Goal: Task Accomplishment & Management: Complete application form

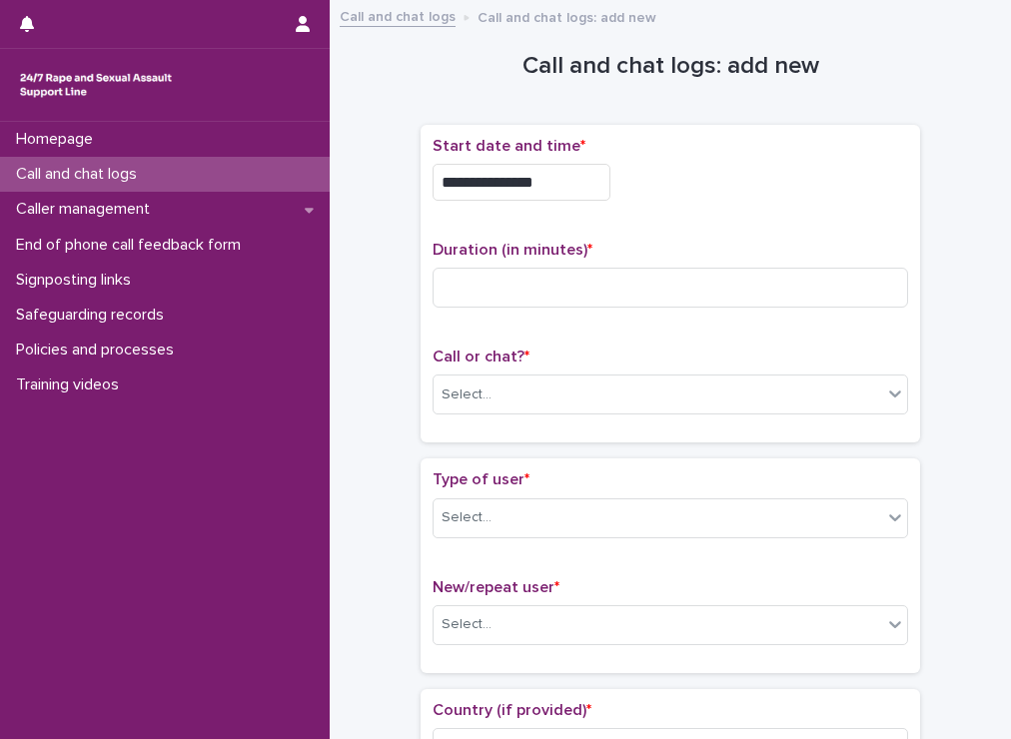
scroll to position [14, 0]
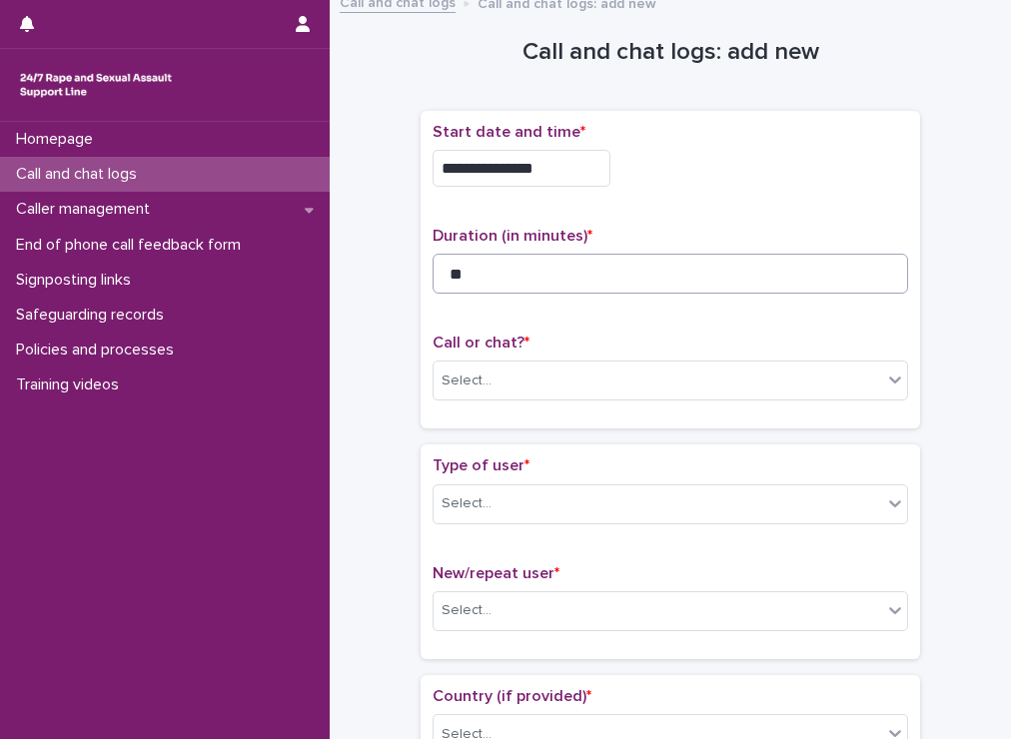
type input "*"
type input "**"
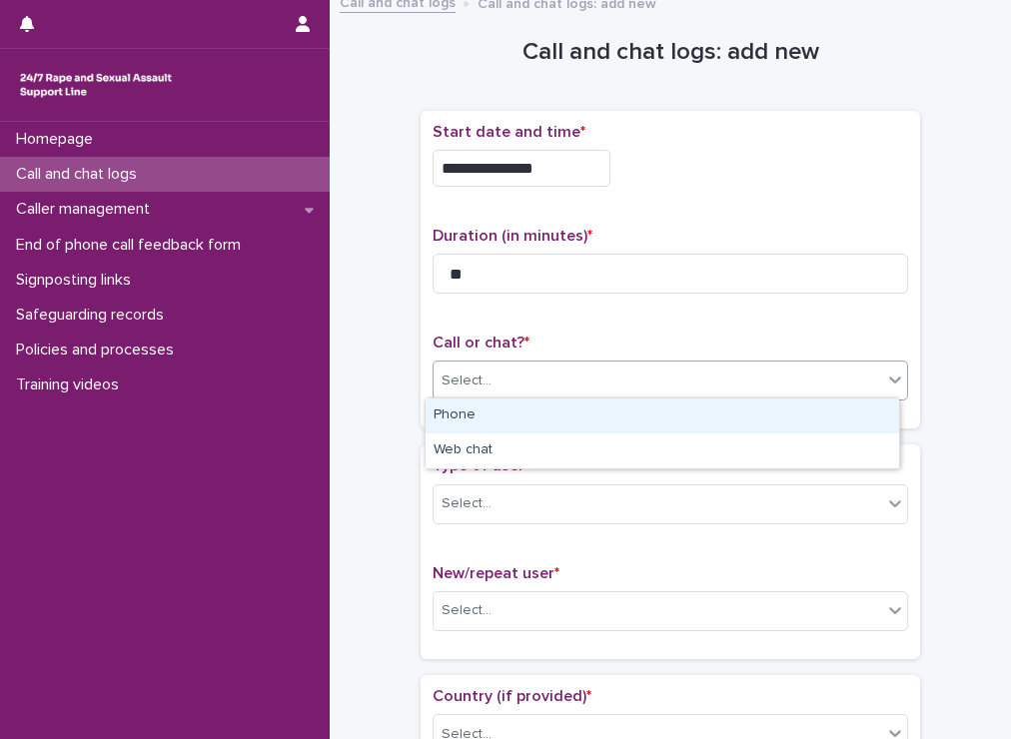
click at [556, 365] on div "Select..." at bounding box center [657, 381] width 448 height 33
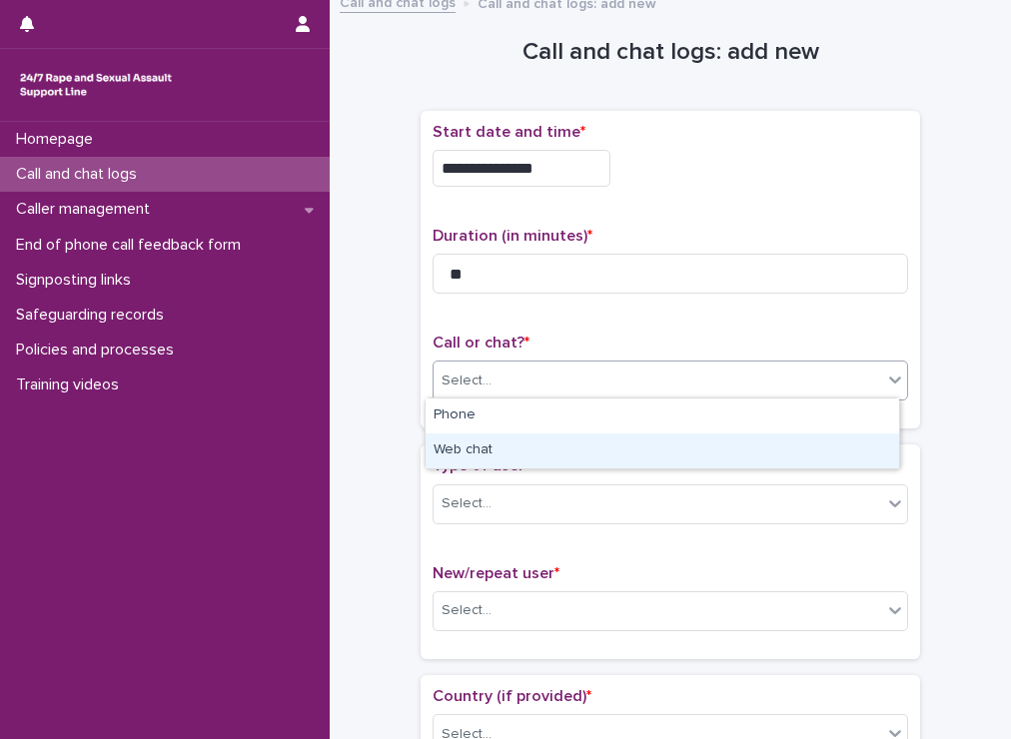
click at [509, 449] on div "Web chat" at bounding box center [662, 450] width 473 height 35
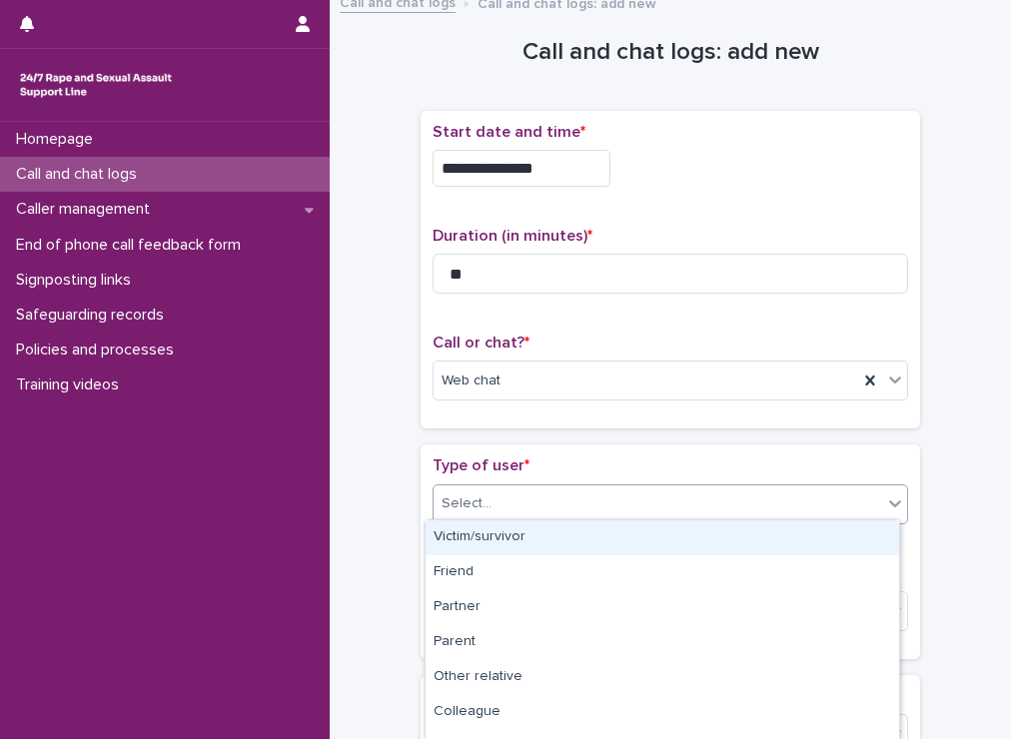
click at [507, 516] on div "Select..." at bounding box center [669, 504] width 475 height 40
click at [499, 538] on div "Victim/survivor" at bounding box center [662, 537] width 473 height 35
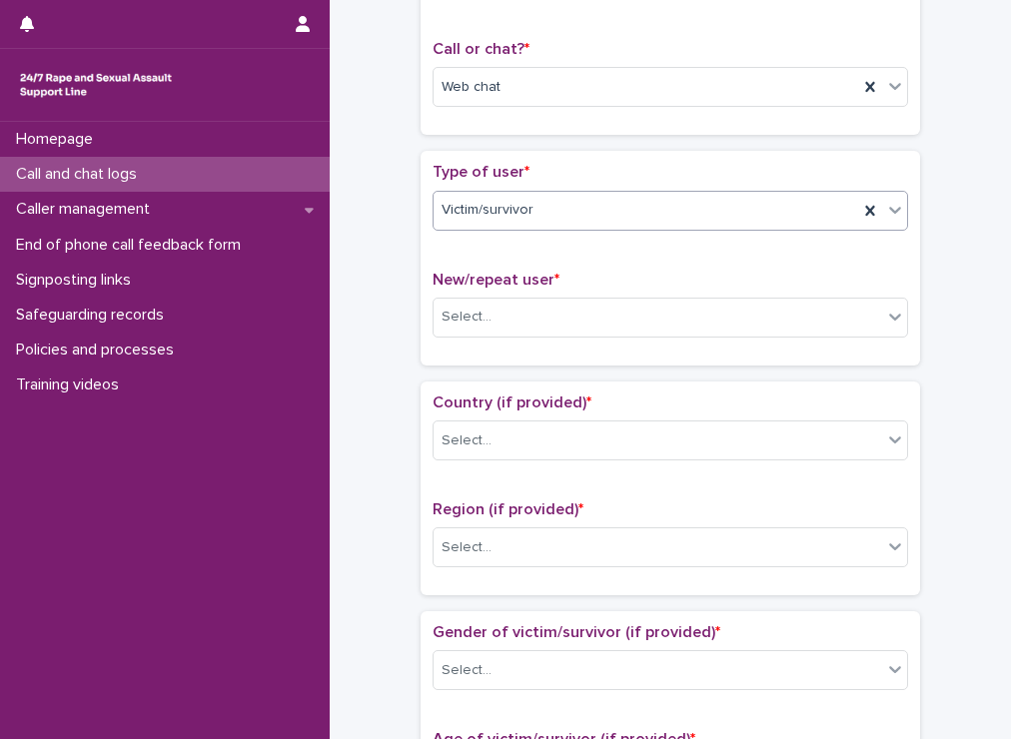
scroll to position [323, 0]
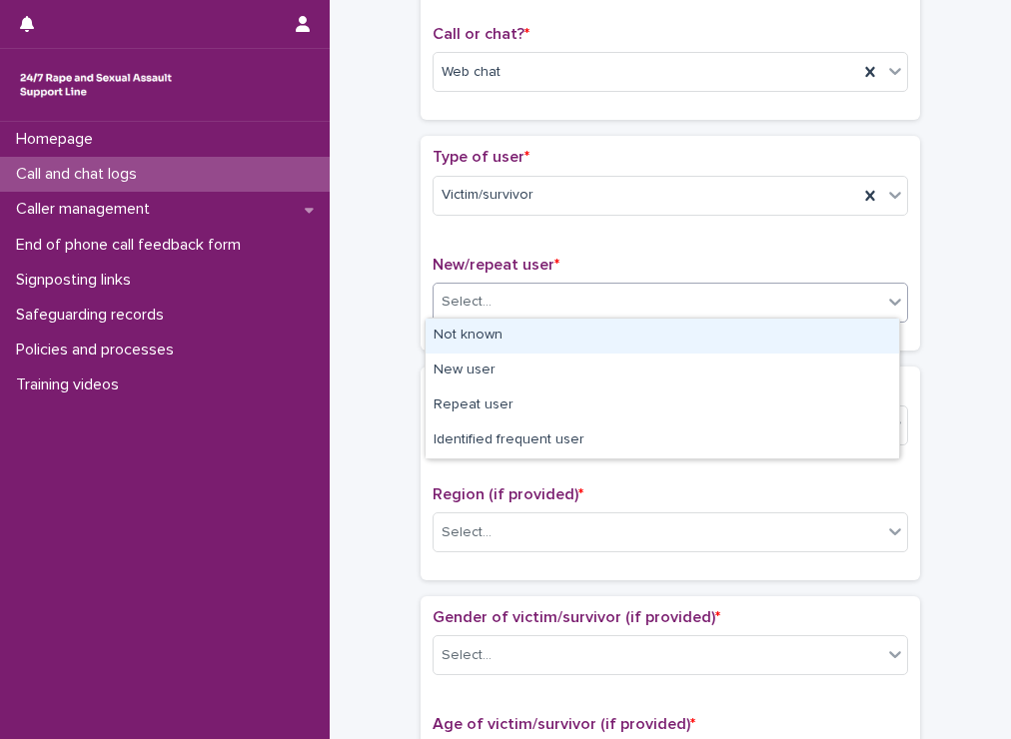
click at [515, 296] on div "Select..." at bounding box center [657, 302] width 448 height 33
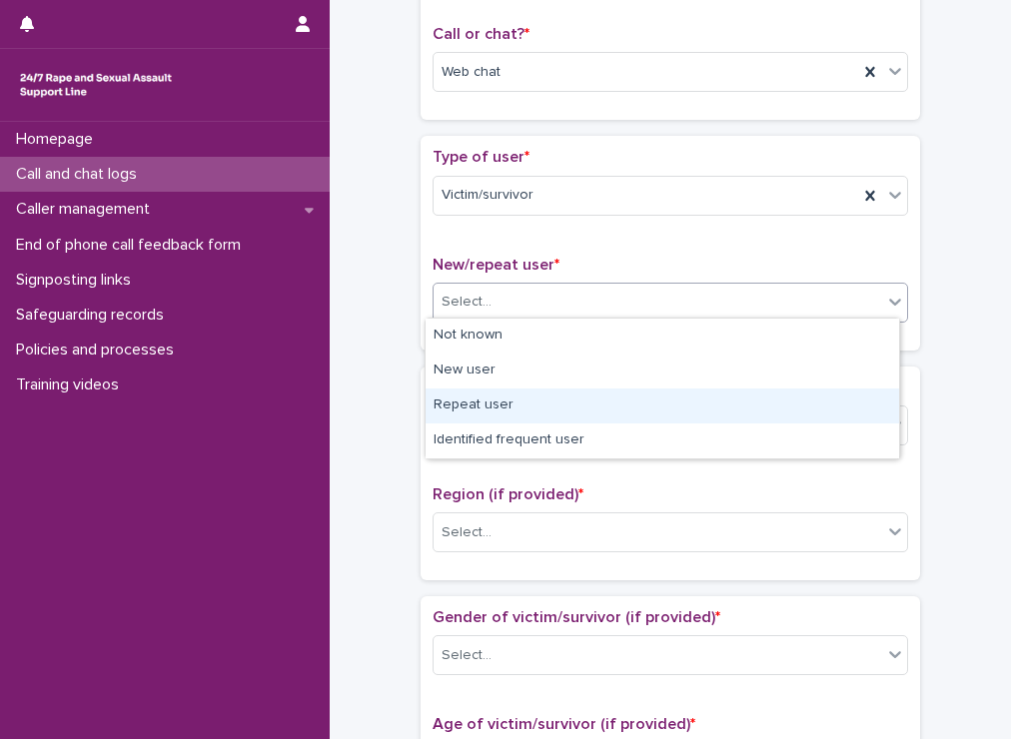
click at [481, 403] on div "Repeat user" at bounding box center [662, 406] width 473 height 35
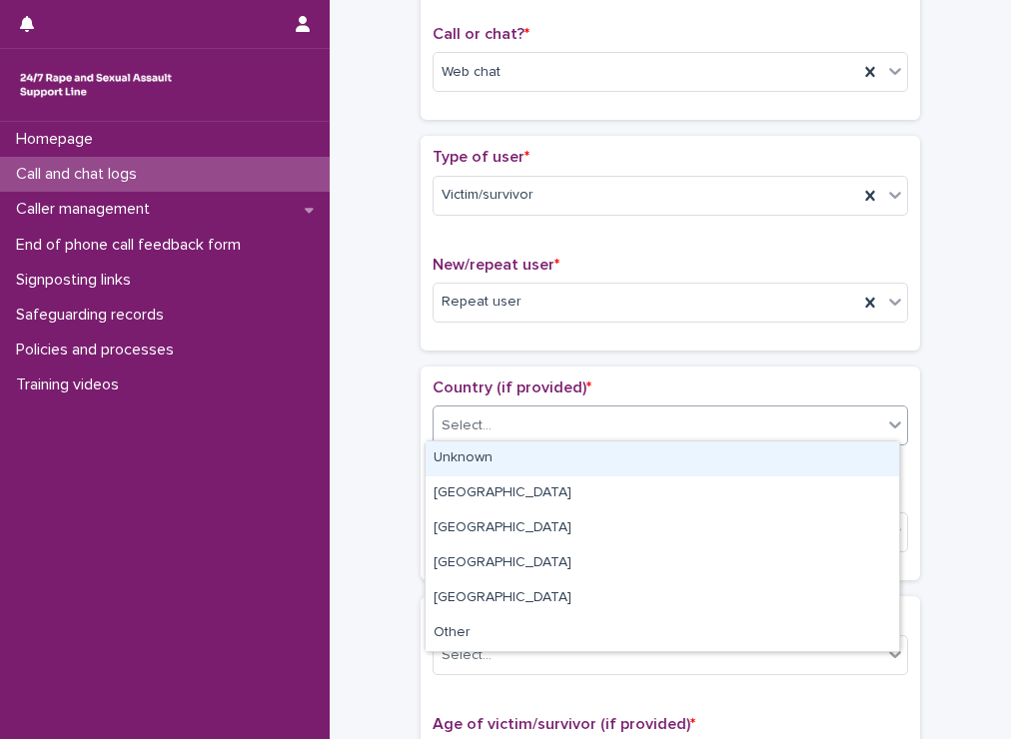
click at [481, 430] on div "Select..." at bounding box center [657, 426] width 448 height 33
click at [479, 460] on div "Unknown" at bounding box center [662, 458] width 473 height 35
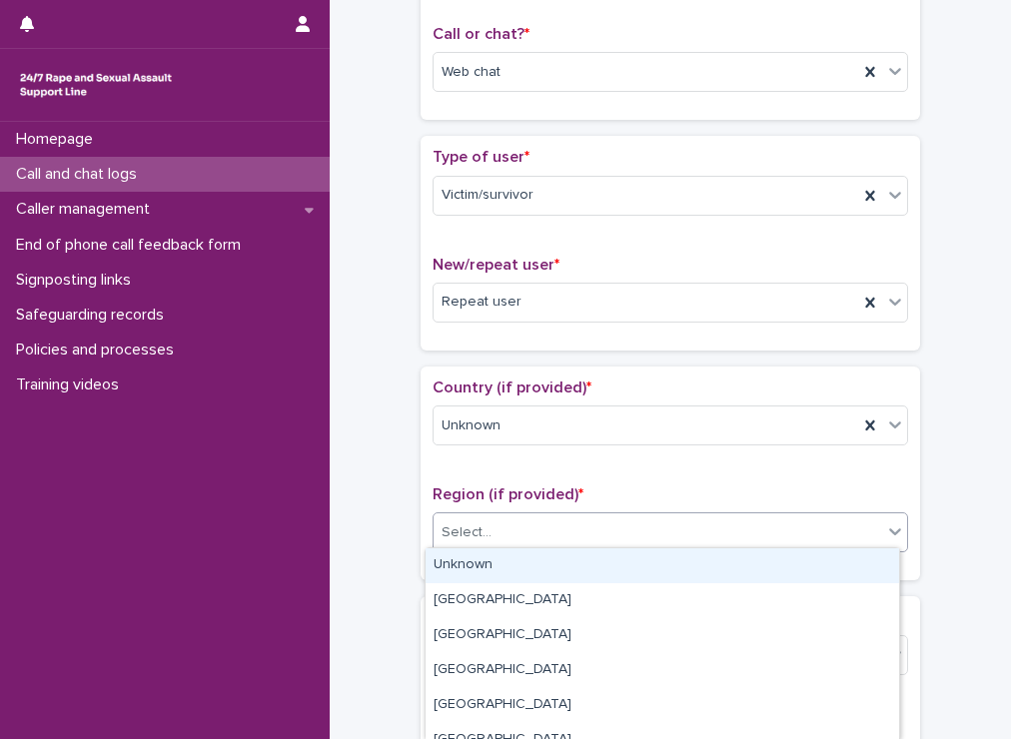
click at [492, 533] on div "Select..." at bounding box center [657, 532] width 448 height 33
click at [486, 578] on div "Unknown" at bounding box center [662, 565] width 473 height 35
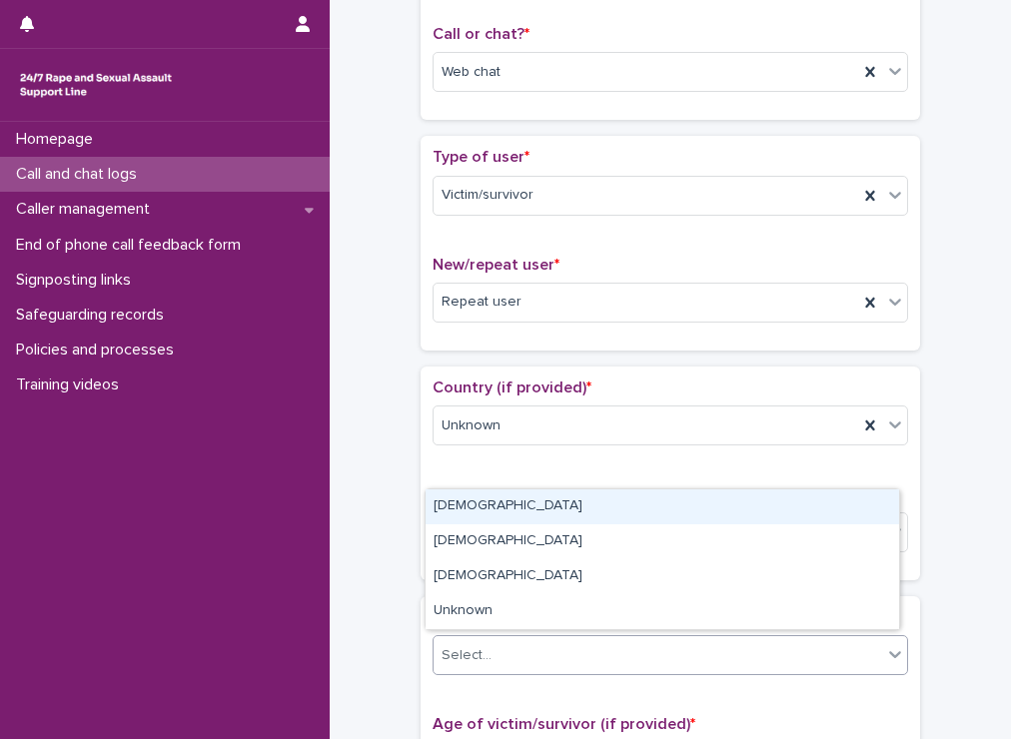
click at [506, 639] on div "Select..." at bounding box center [657, 655] width 448 height 33
click at [495, 510] on div "[DEMOGRAPHIC_DATA]" at bounding box center [662, 506] width 473 height 35
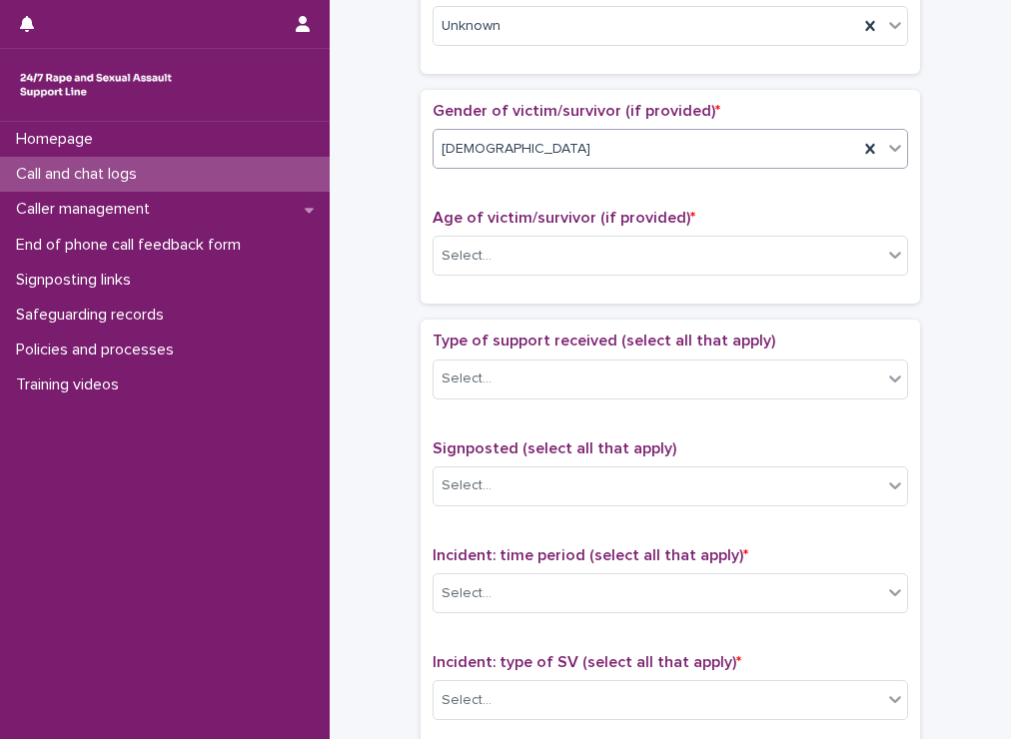
scroll to position [830, 0]
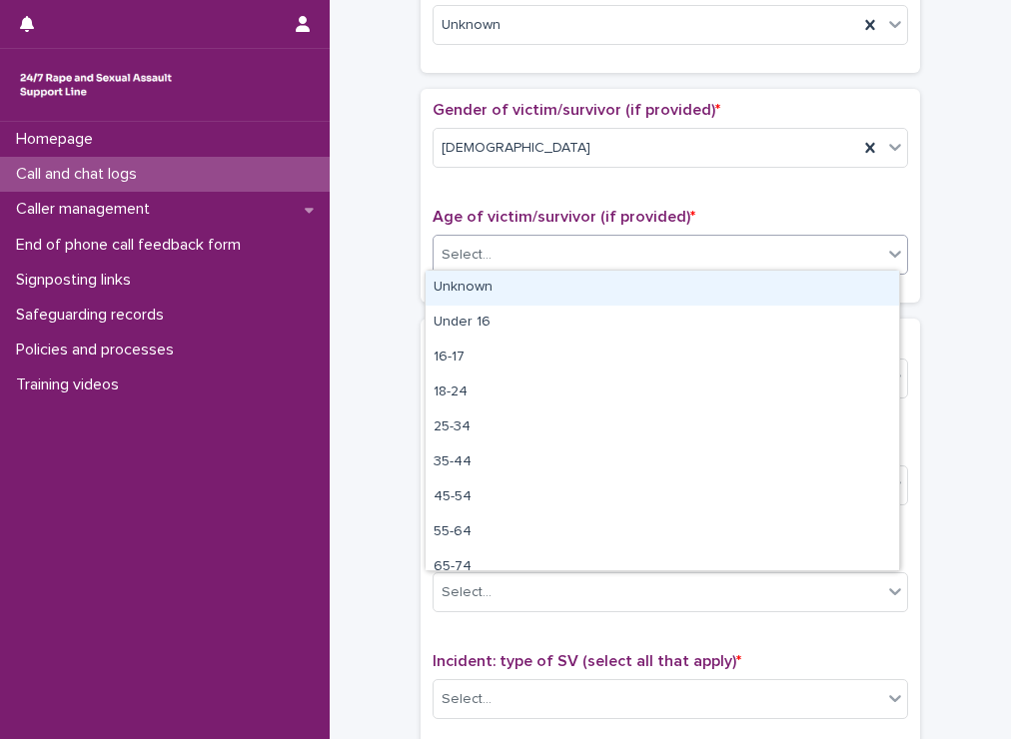
drag, startPoint x: 449, startPoint y: 256, endPoint x: 445, endPoint y: 287, distance: 31.2
click at [445, 287] on body "**********" at bounding box center [505, 369] width 1011 height 739
click at [445, 287] on div "Unknown" at bounding box center [662, 288] width 473 height 35
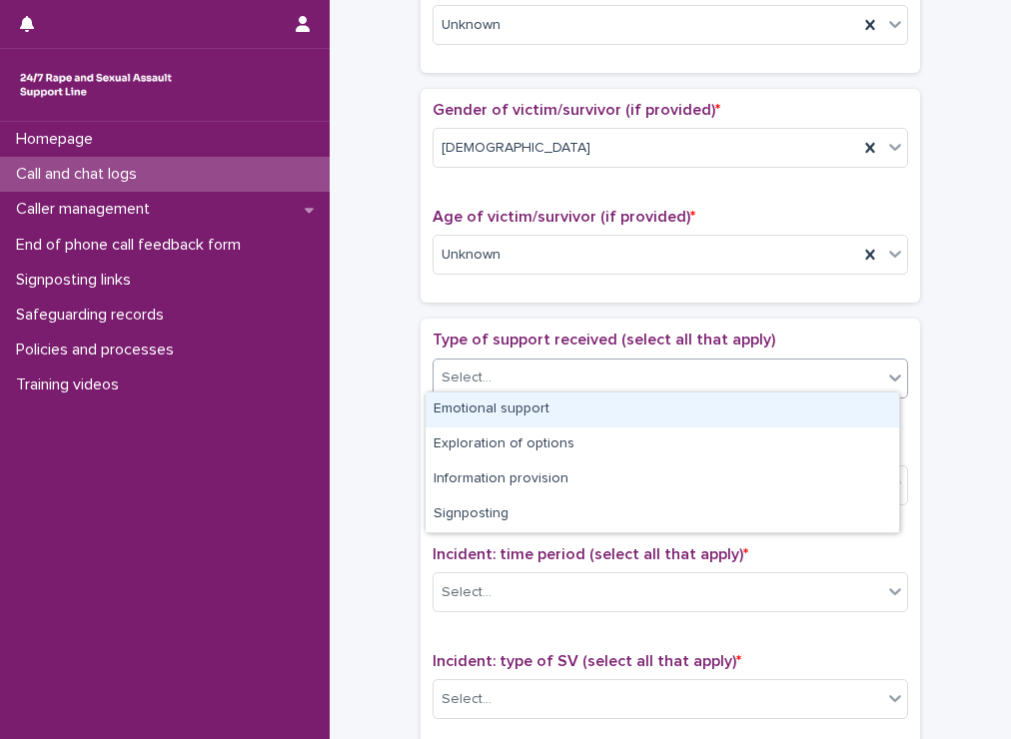
click at [466, 368] on div "Select..." at bounding box center [466, 378] width 50 height 21
click at [466, 427] on div "Emotional support" at bounding box center [662, 410] width 473 height 35
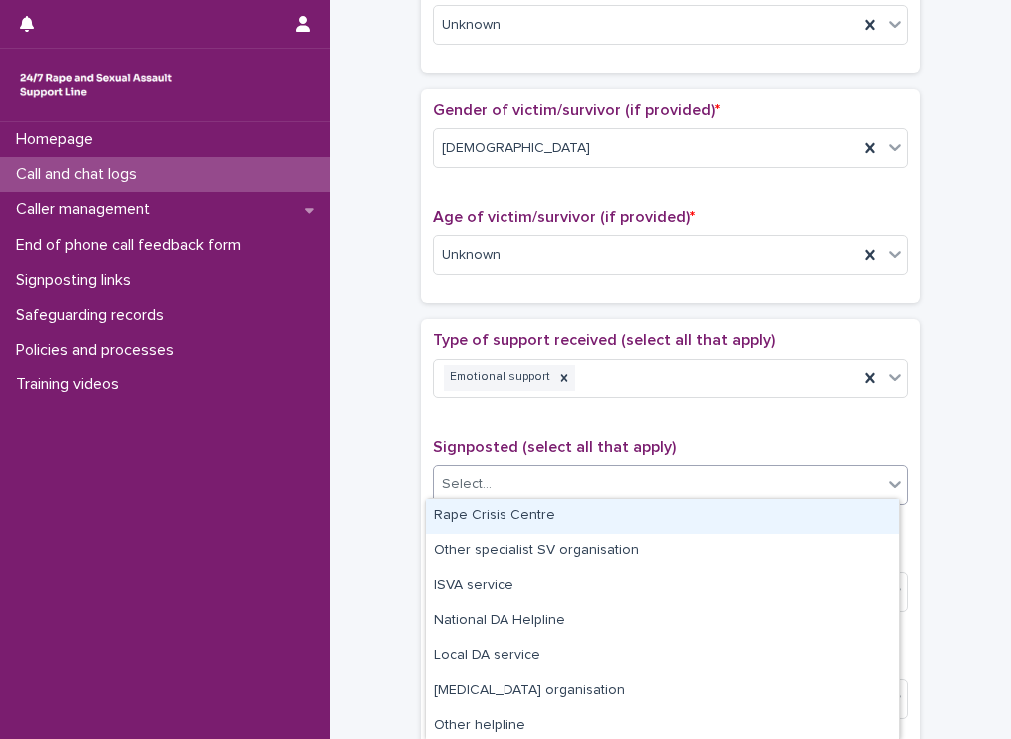
click at [517, 493] on div "Select..." at bounding box center [657, 484] width 448 height 33
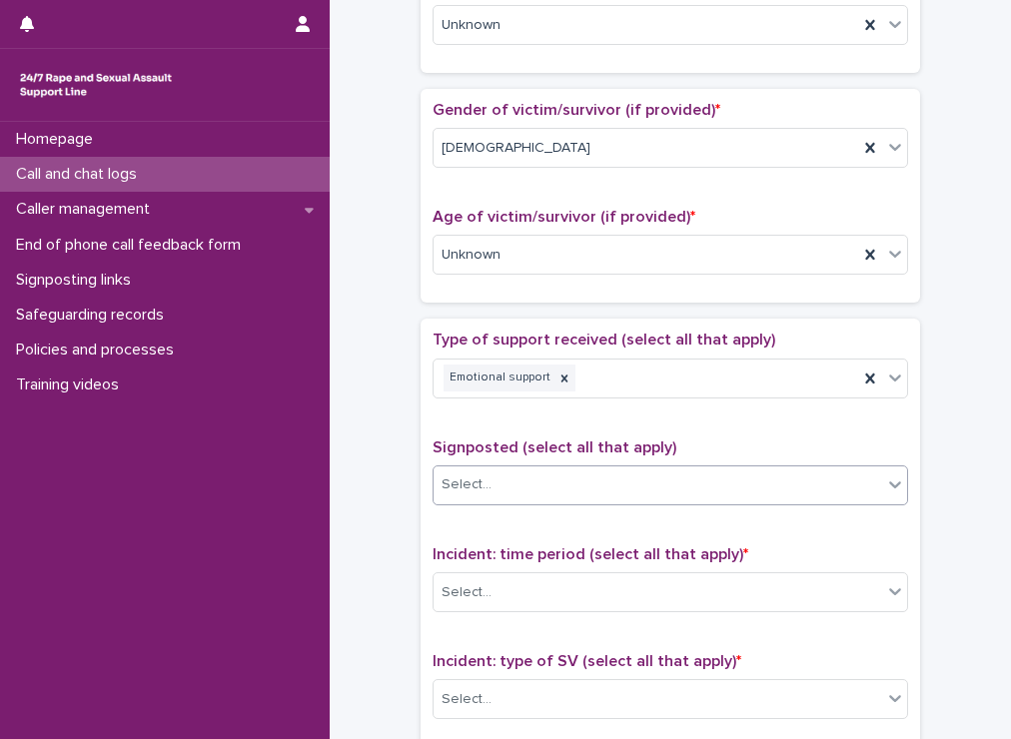
click at [517, 493] on div "Select..." at bounding box center [657, 484] width 448 height 33
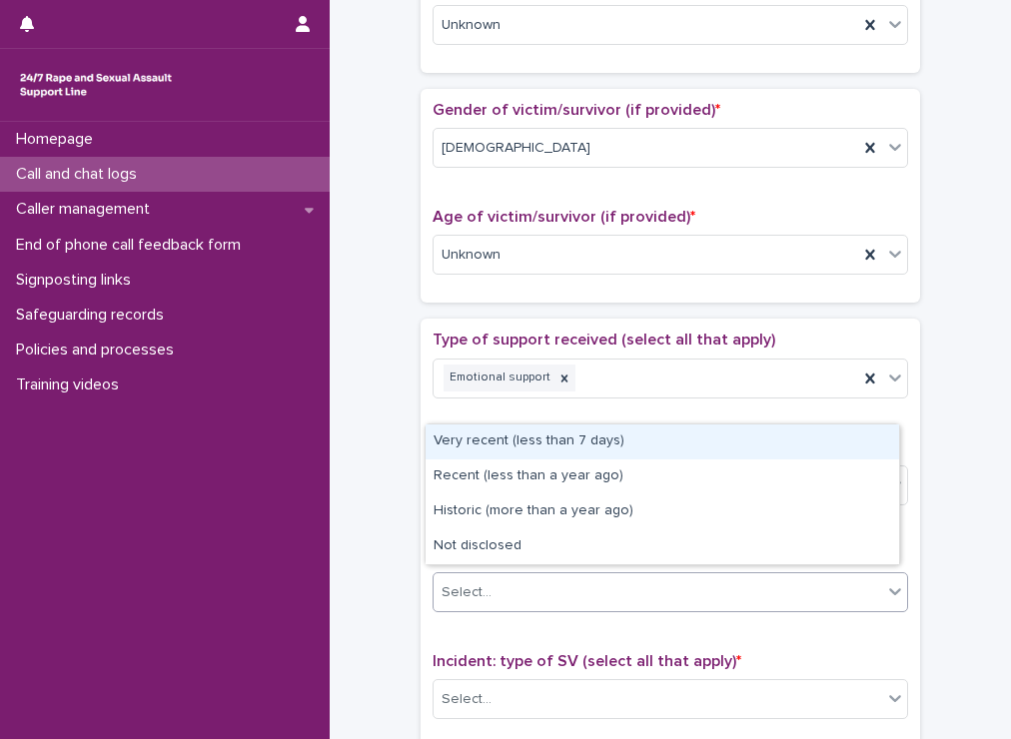
click at [563, 576] on div "Select..." at bounding box center [657, 592] width 448 height 33
click at [571, 443] on div "Very recent (less than 7 days)" at bounding box center [662, 442] width 473 height 35
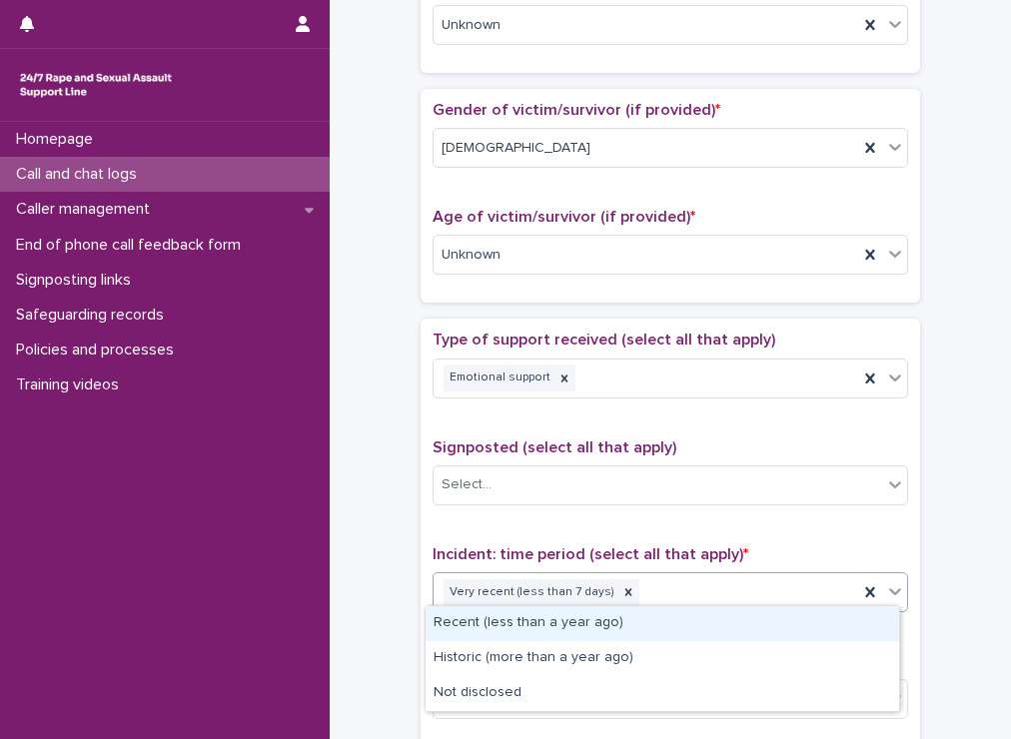
click at [643, 598] on div "Very recent (less than 7 days)" at bounding box center [645, 592] width 425 height 35
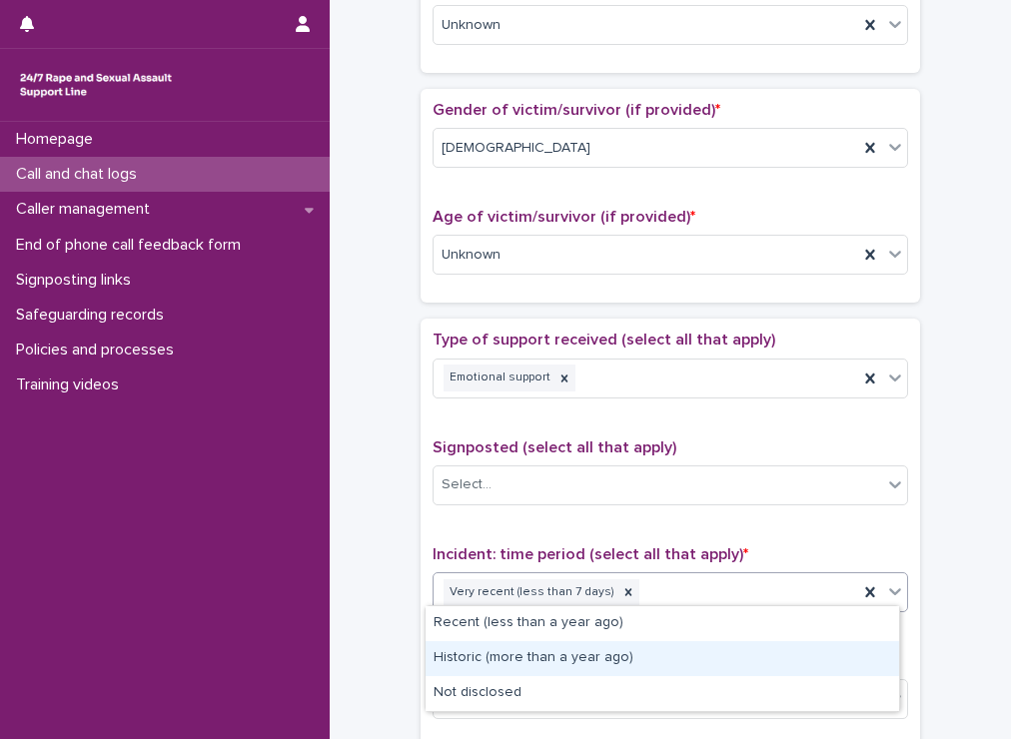
drag, startPoint x: 610, startPoint y: 637, endPoint x: 600, endPoint y: 654, distance: 19.7
click at [600, 654] on div "Historic (more than a year ago)" at bounding box center [662, 658] width 473 height 35
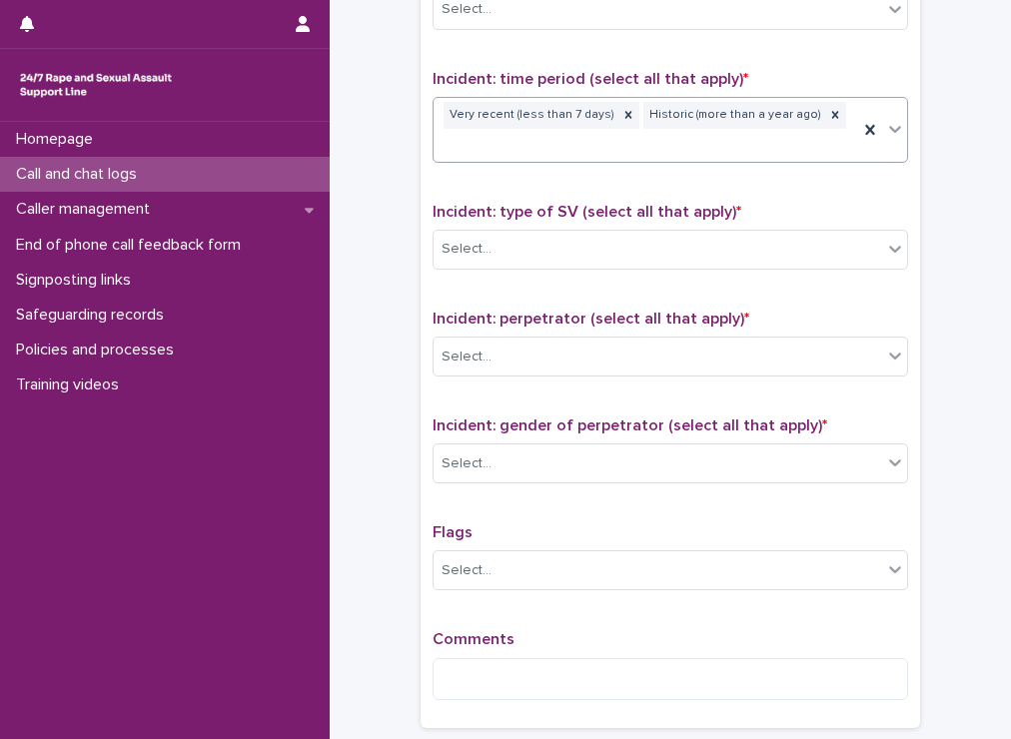
scroll to position [1301, 0]
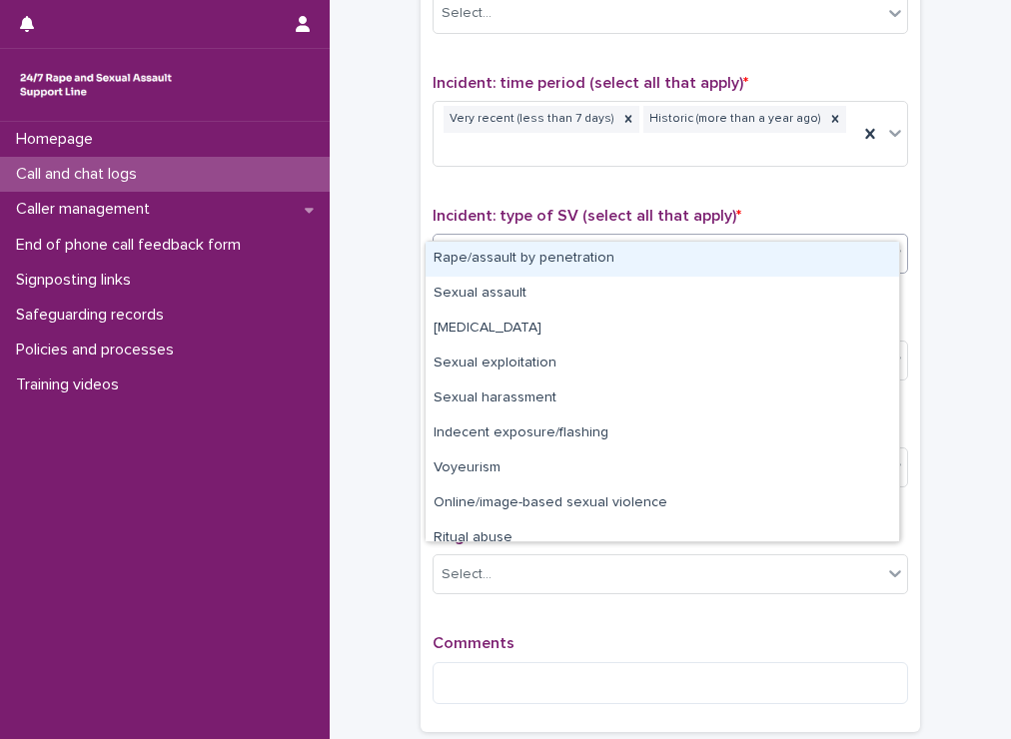
click at [602, 239] on div "Select..." at bounding box center [669, 254] width 475 height 40
click at [592, 257] on div "Rape/assault by penetration" at bounding box center [662, 259] width 473 height 35
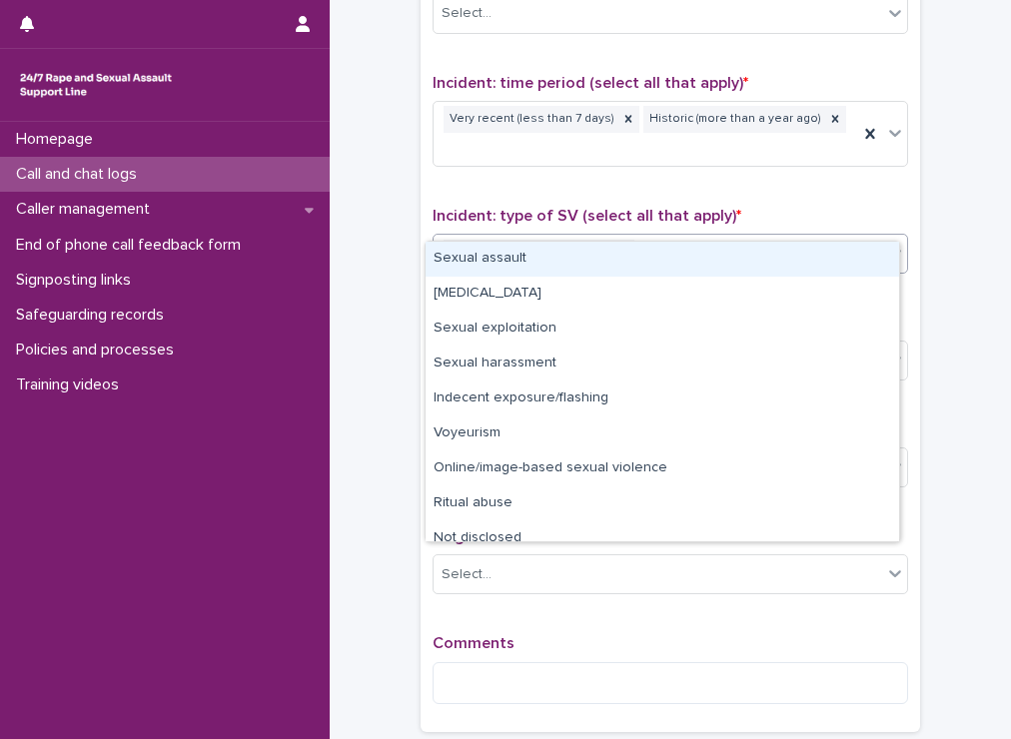
click at [658, 236] on div "Rape/assault by penetration" at bounding box center [645, 253] width 425 height 35
click at [582, 270] on div "Sexual assault" at bounding box center [662, 259] width 473 height 35
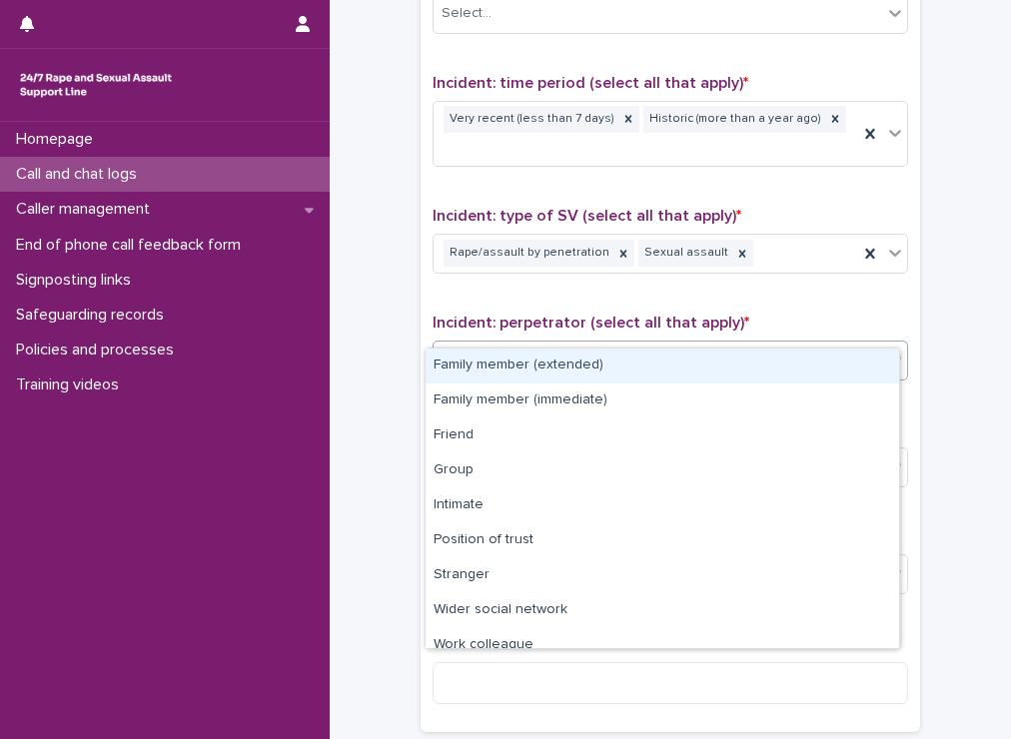
click at [578, 345] on div "Select..." at bounding box center [657, 361] width 448 height 33
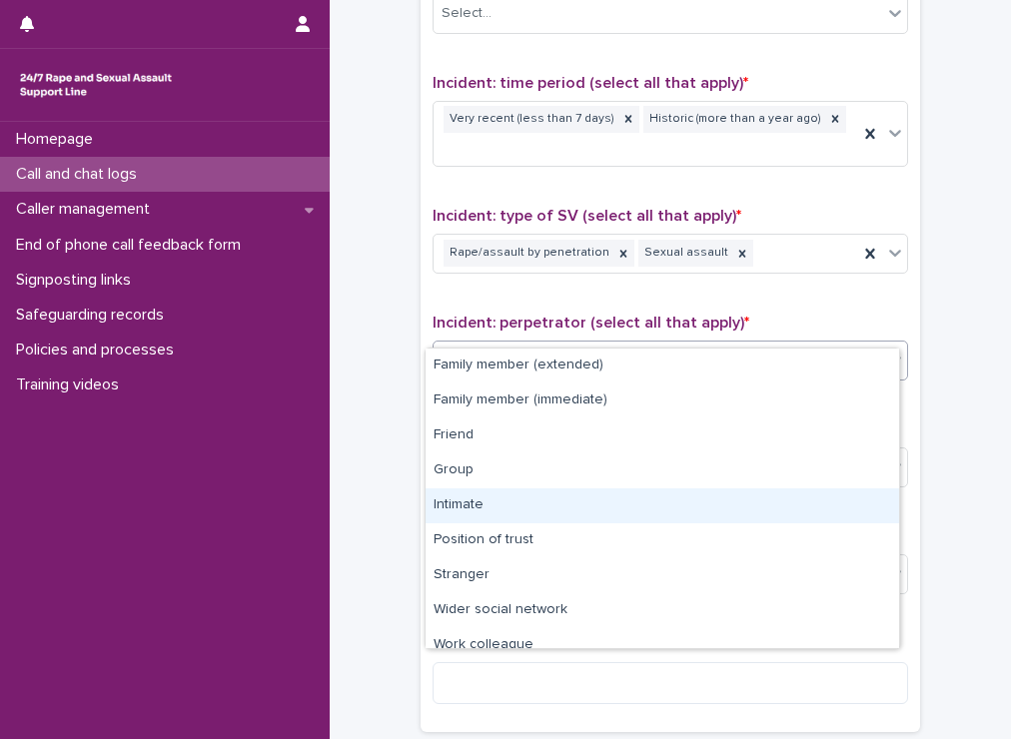
drag, startPoint x: 571, startPoint y: 486, endPoint x: 570, endPoint y: 496, distance: 10.0
click at [570, 496] on div "Intimate" at bounding box center [662, 505] width 473 height 35
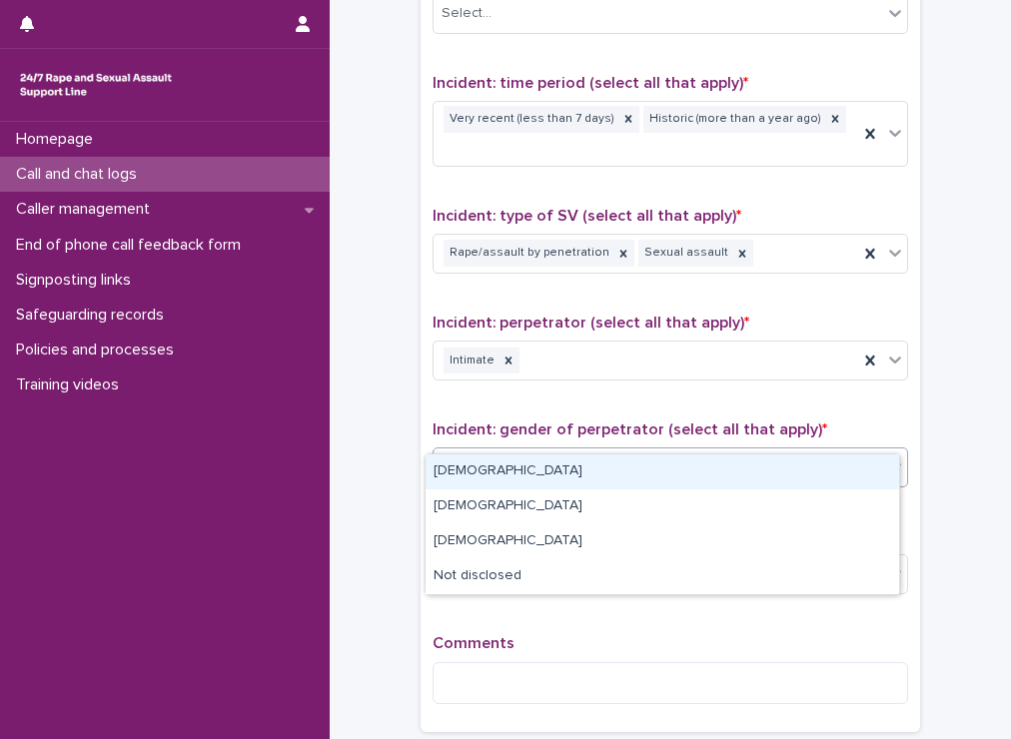
click at [569, 451] on div "Select..." at bounding box center [657, 467] width 448 height 33
click at [541, 476] on div "[DEMOGRAPHIC_DATA]" at bounding box center [662, 471] width 473 height 35
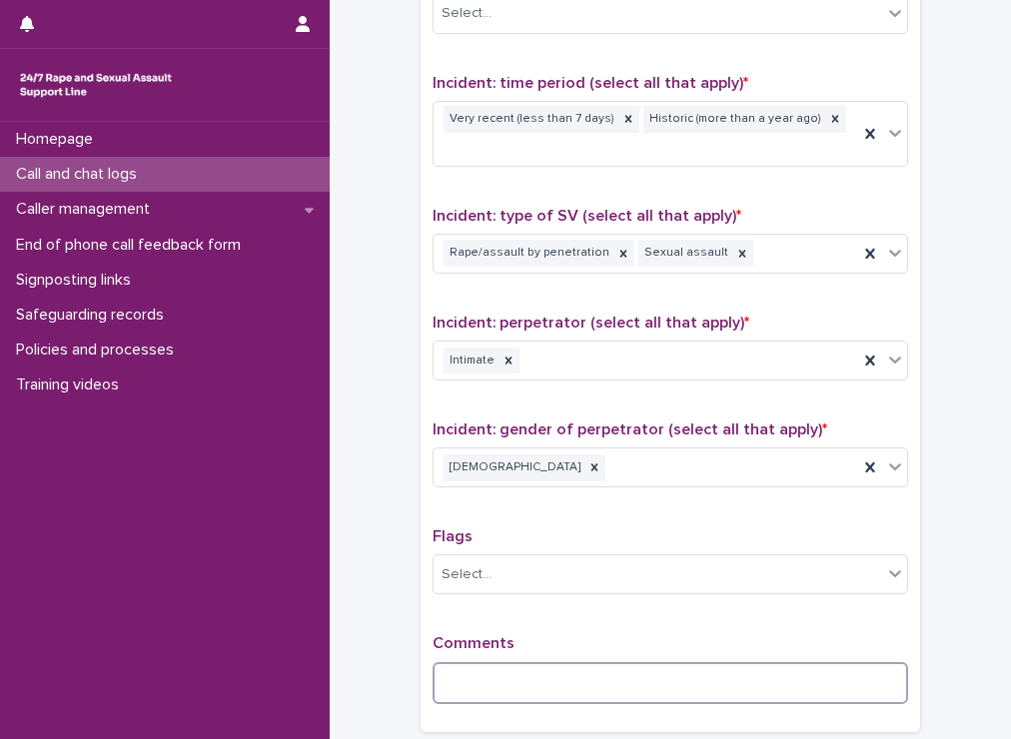
click at [509, 662] on textarea at bounding box center [669, 683] width 475 height 43
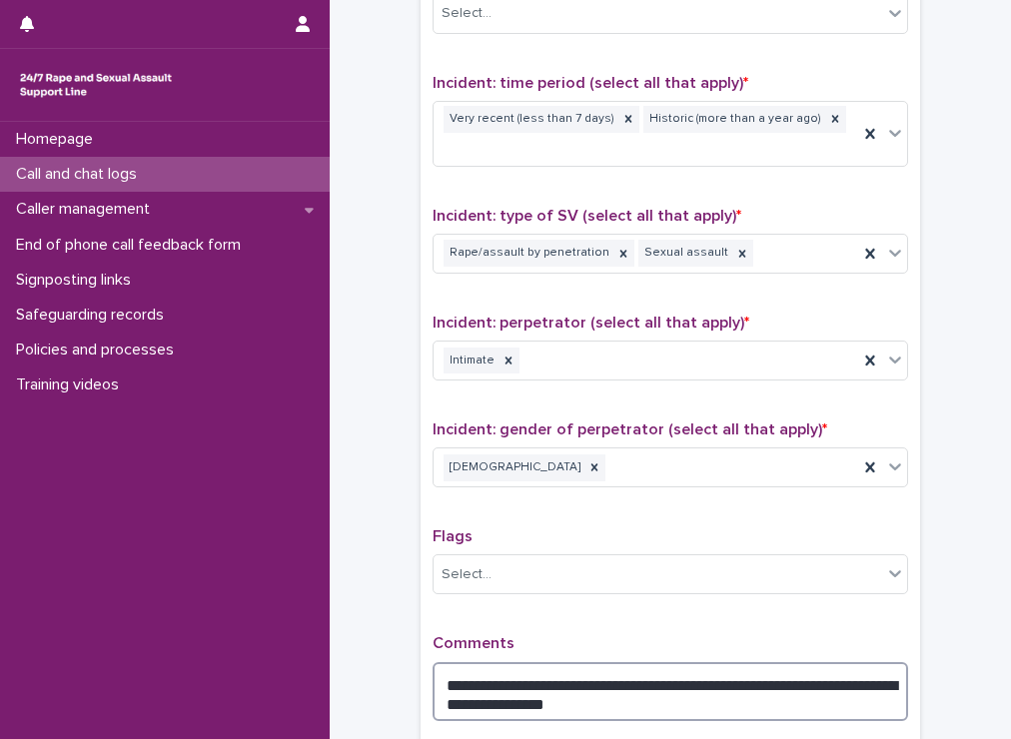
scroll to position [1482, 0]
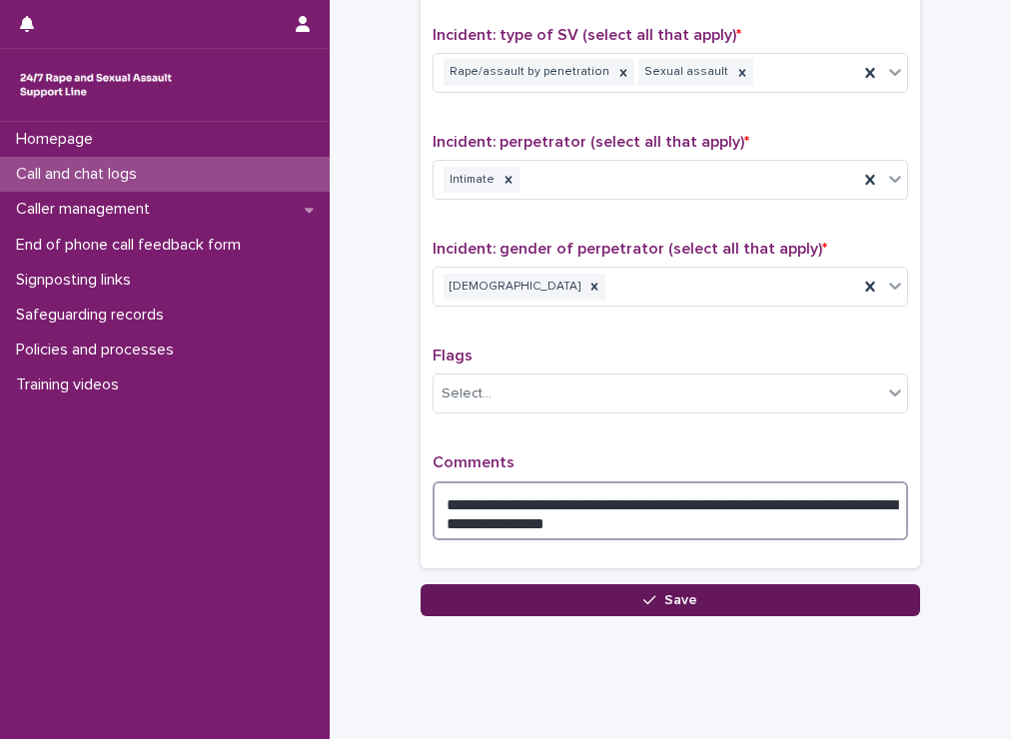
type textarea "**********"
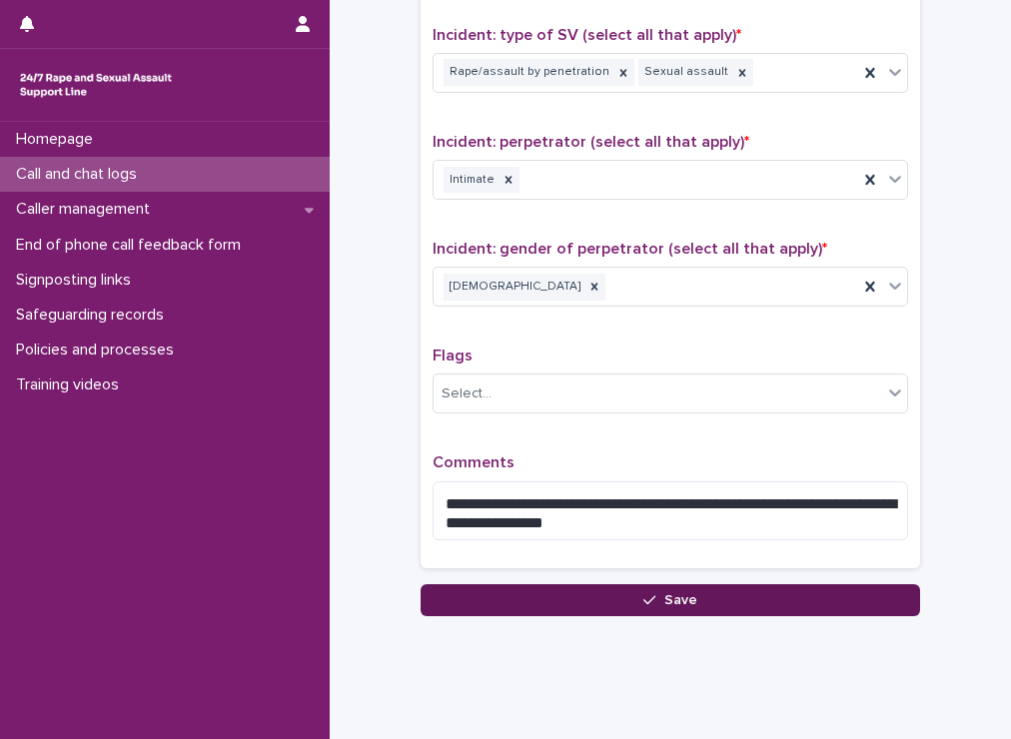
click at [616, 584] on button "Save" at bounding box center [670, 600] width 499 height 32
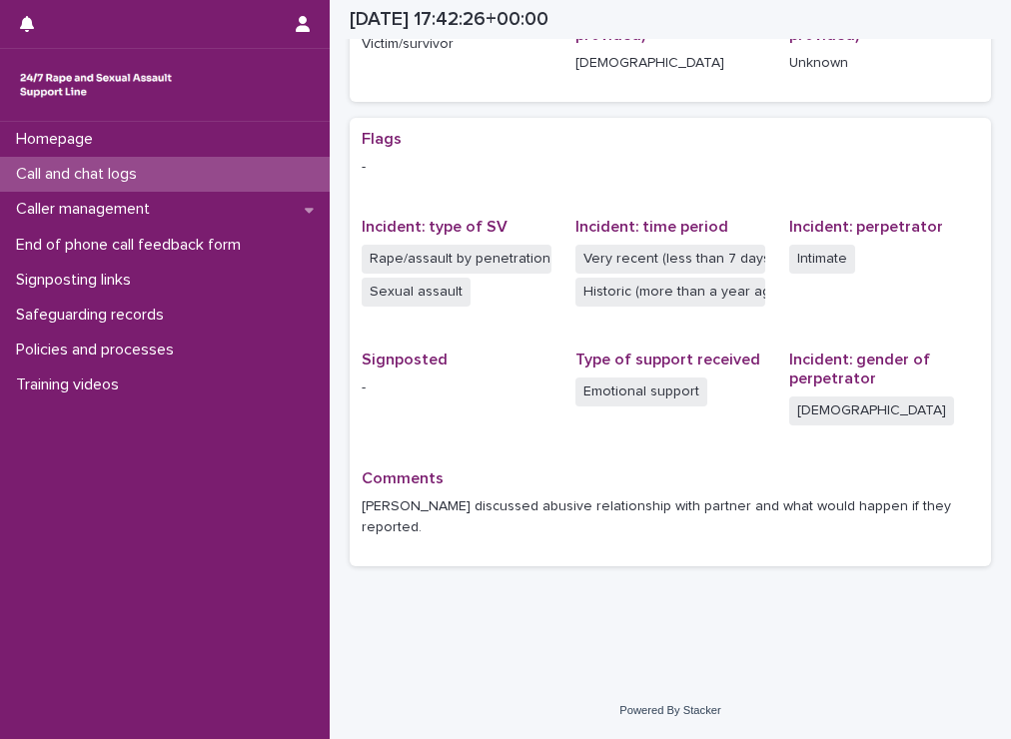
scroll to position [315, 0]
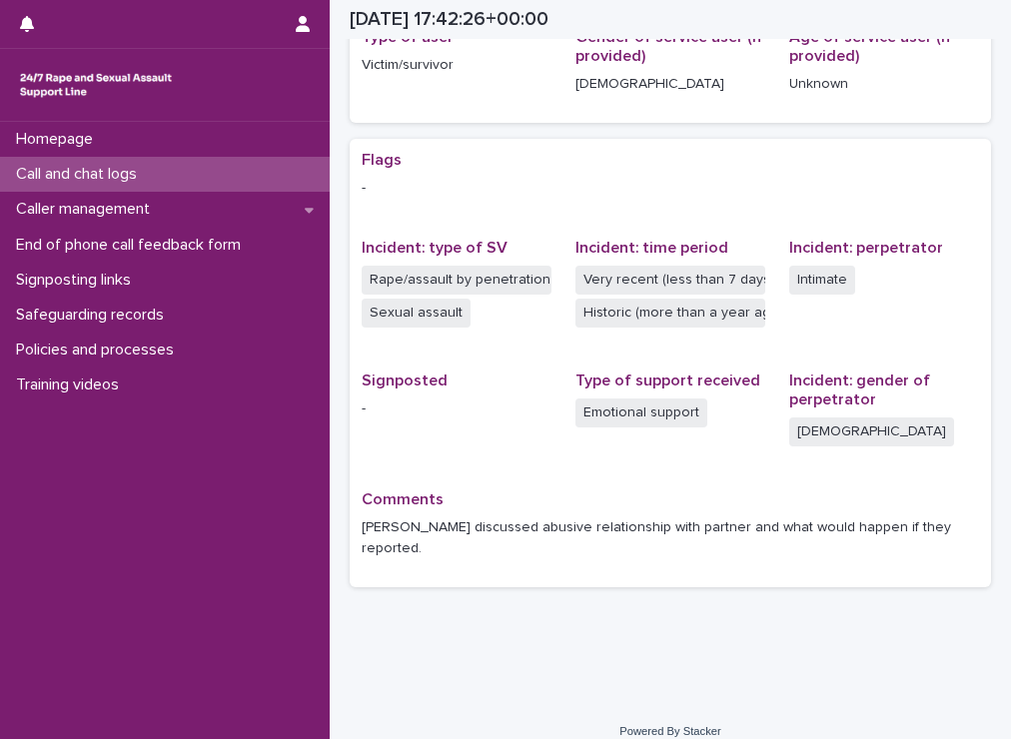
click at [186, 171] on div "Call and chat logs" at bounding box center [165, 174] width 330 height 35
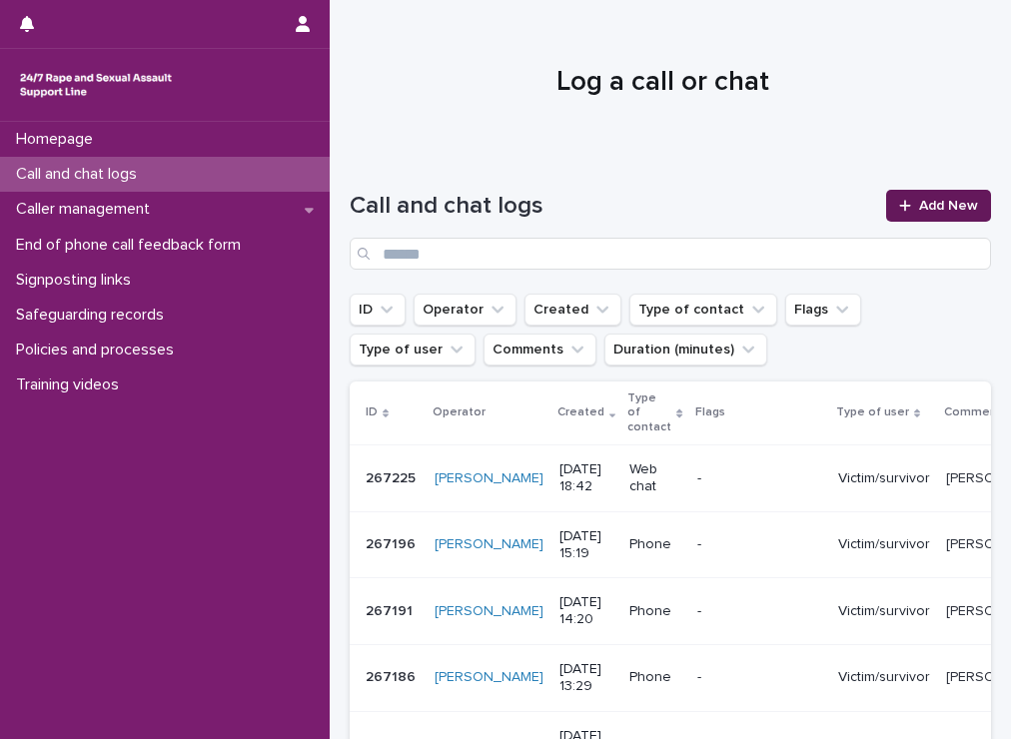
click at [899, 203] on icon at bounding box center [905, 206] width 12 height 14
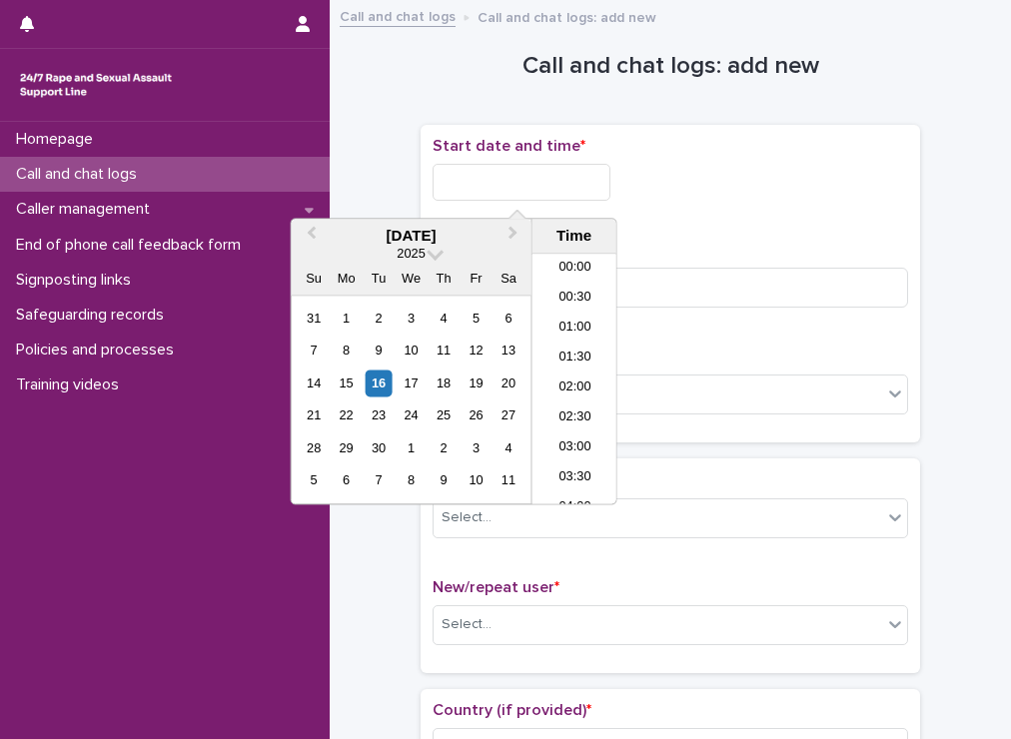
scroll to position [1029, 0]
click at [476, 166] on input "text" at bounding box center [521, 182] width 178 height 37
click at [578, 357] on li "18:30" at bounding box center [574, 350] width 85 height 30
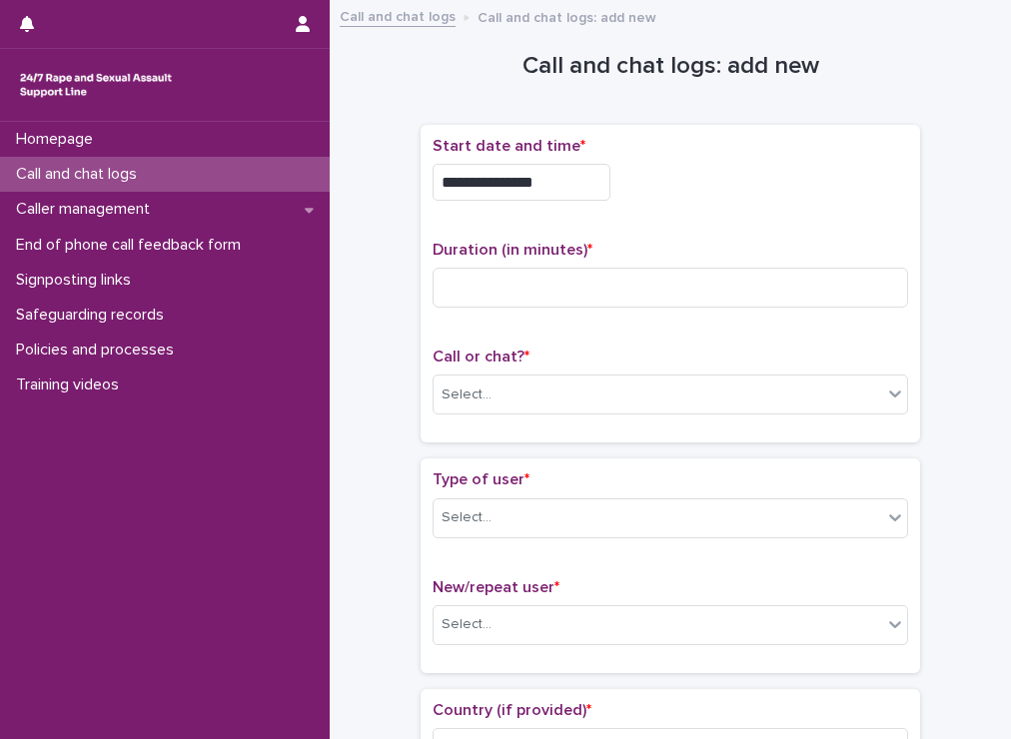
click at [585, 187] on input "**********" at bounding box center [521, 182] width 178 height 37
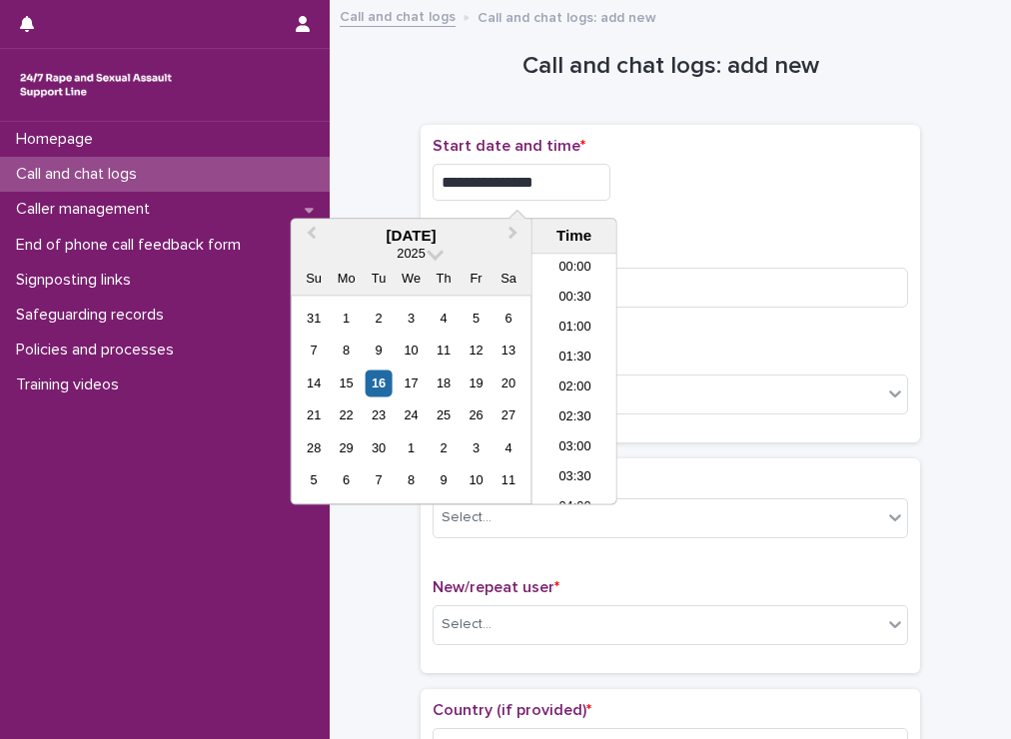
scroll to position [999, 0]
type input "**********"
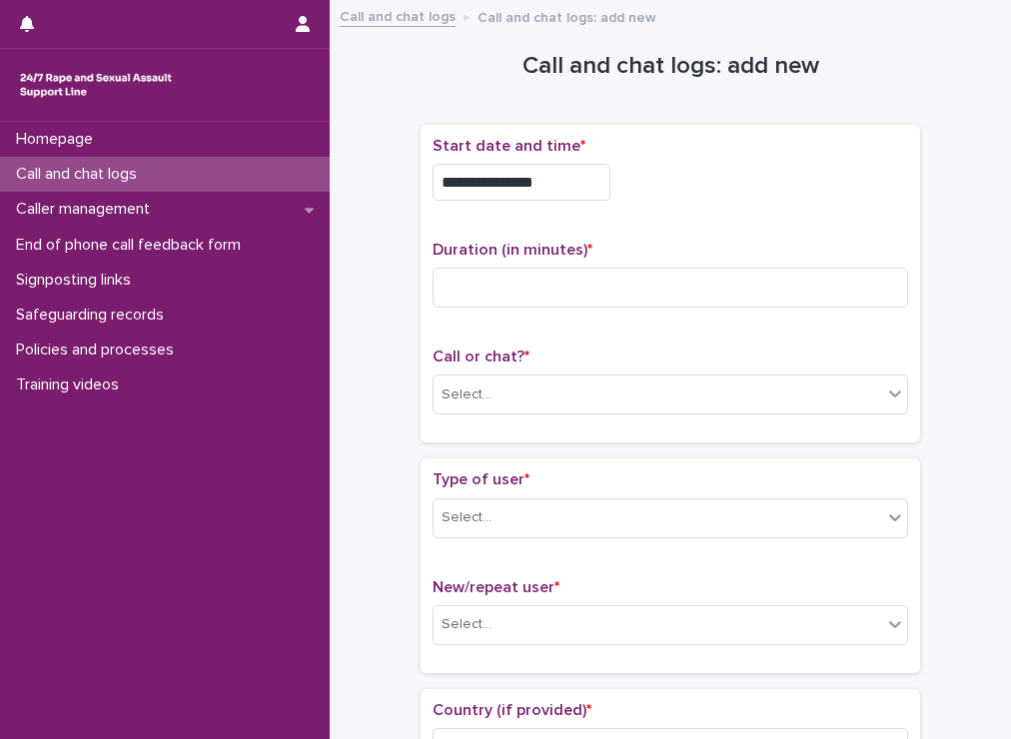
click at [827, 231] on div "**********" at bounding box center [669, 284] width 475 height 295
click at [515, 288] on input at bounding box center [669, 288] width 475 height 40
type input "**"
click at [512, 379] on div "Select..." at bounding box center [657, 395] width 448 height 33
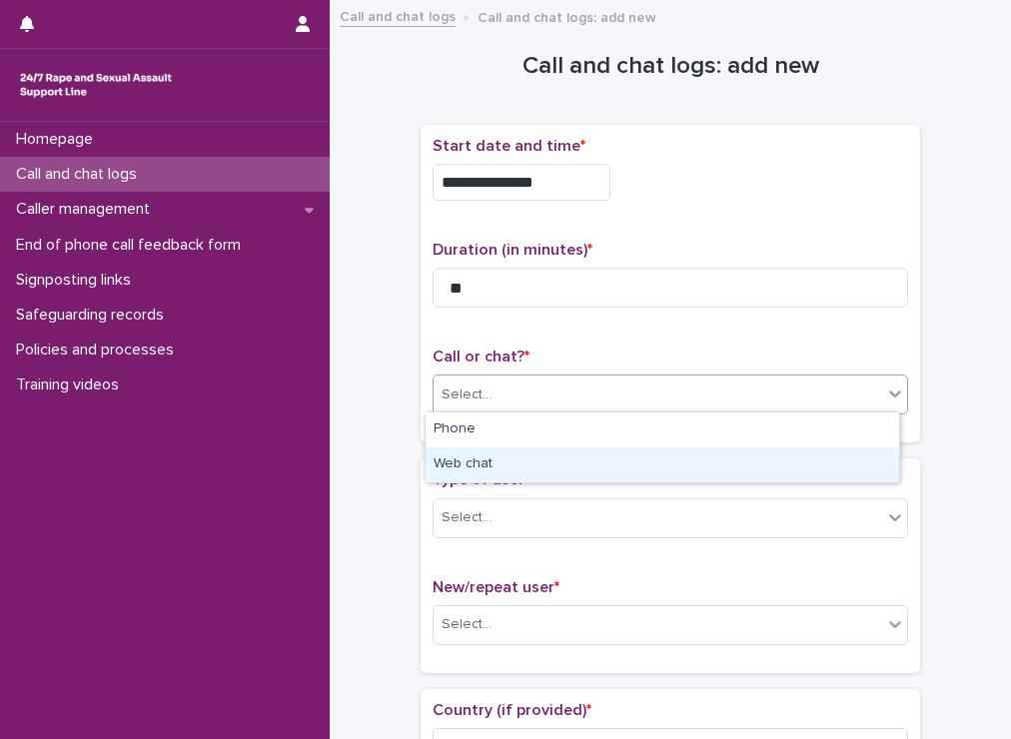
click at [494, 461] on div "Web chat" at bounding box center [662, 464] width 473 height 35
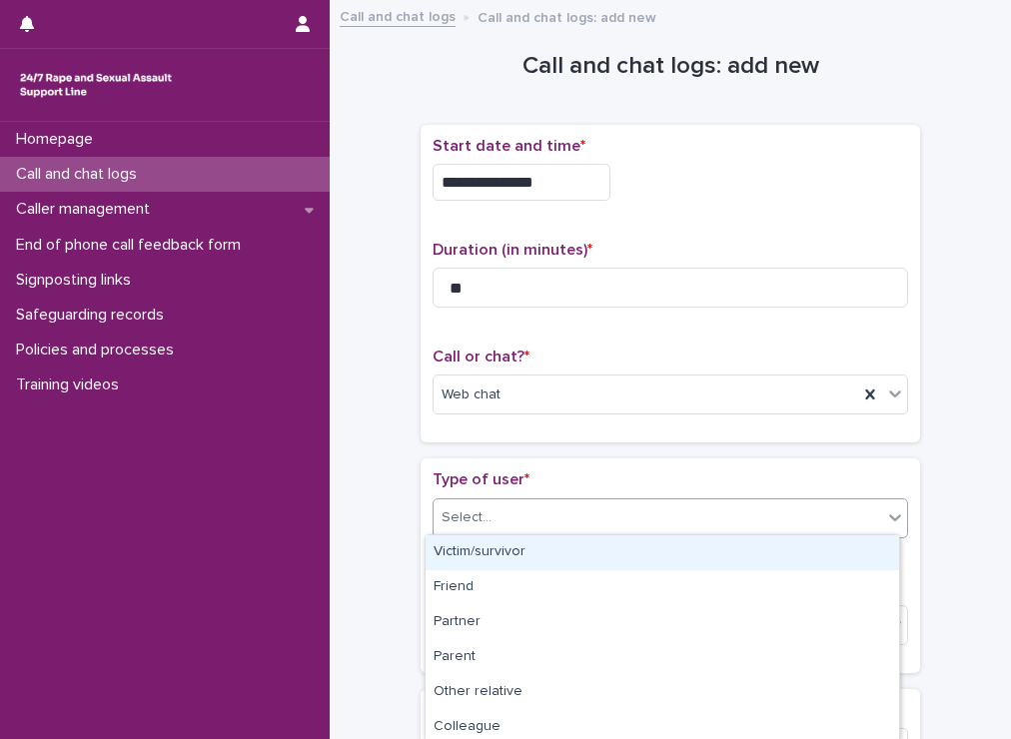
click at [493, 510] on div "Select..." at bounding box center [657, 517] width 448 height 33
click at [487, 549] on div "Victim/survivor" at bounding box center [662, 552] width 473 height 35
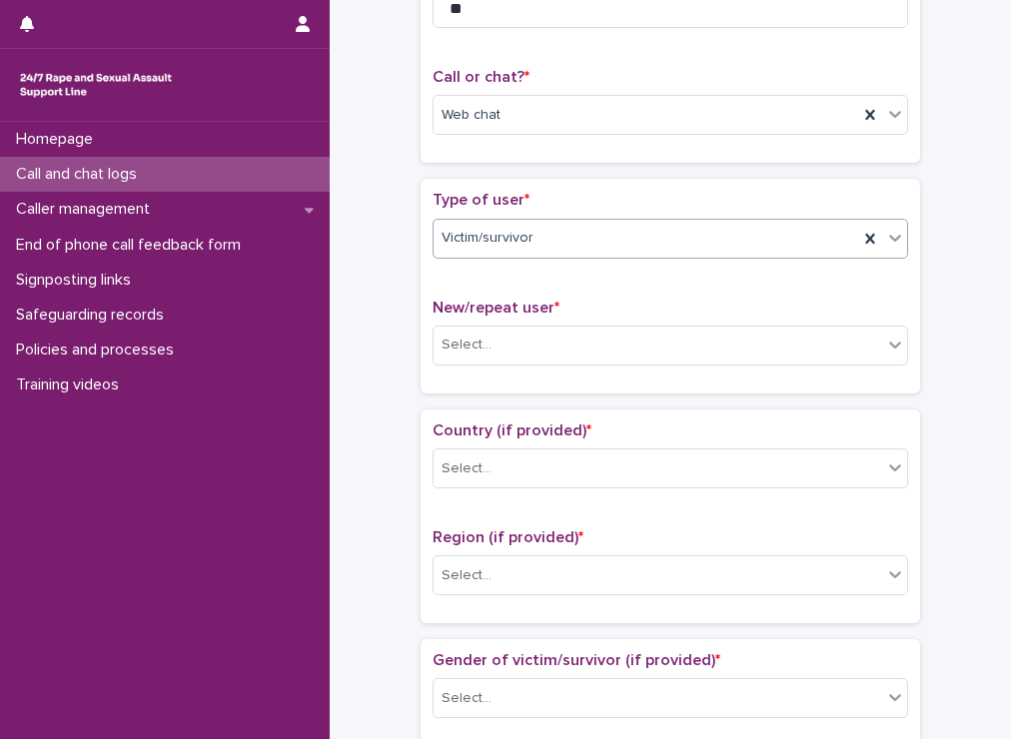
scroll to position [288, 0]
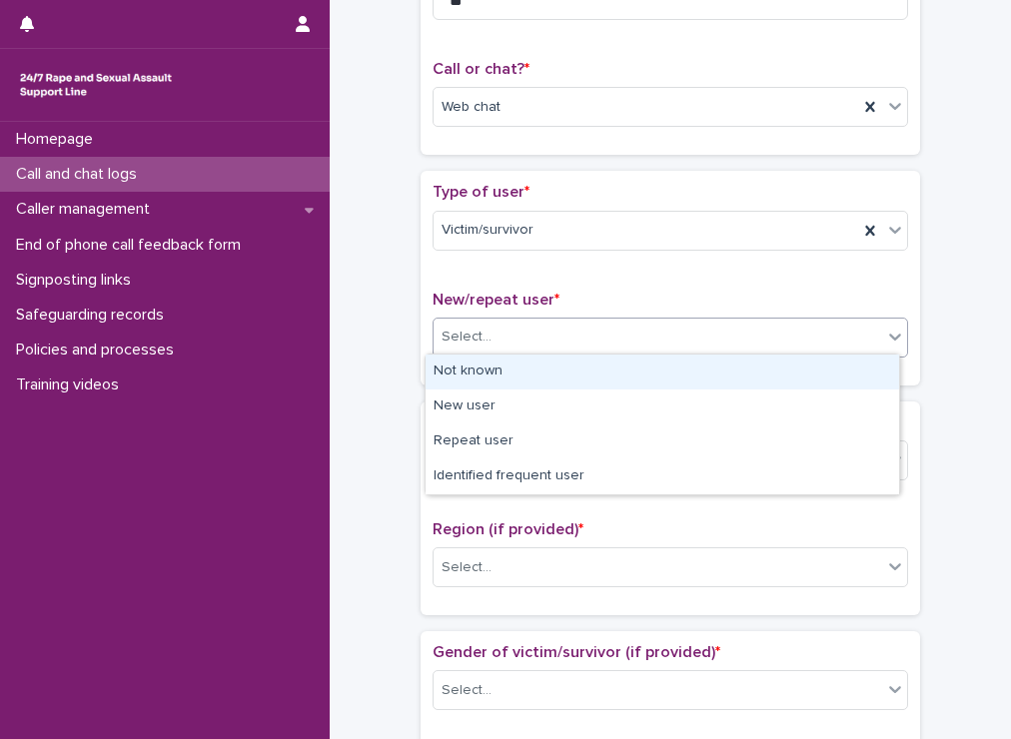
click at [527, 334] on div "Select..." at bounding box center [657, 337] width 448 height 33
click at [502, 376] on div "Not known" at bounding box center [662, 372] width 473 height 35
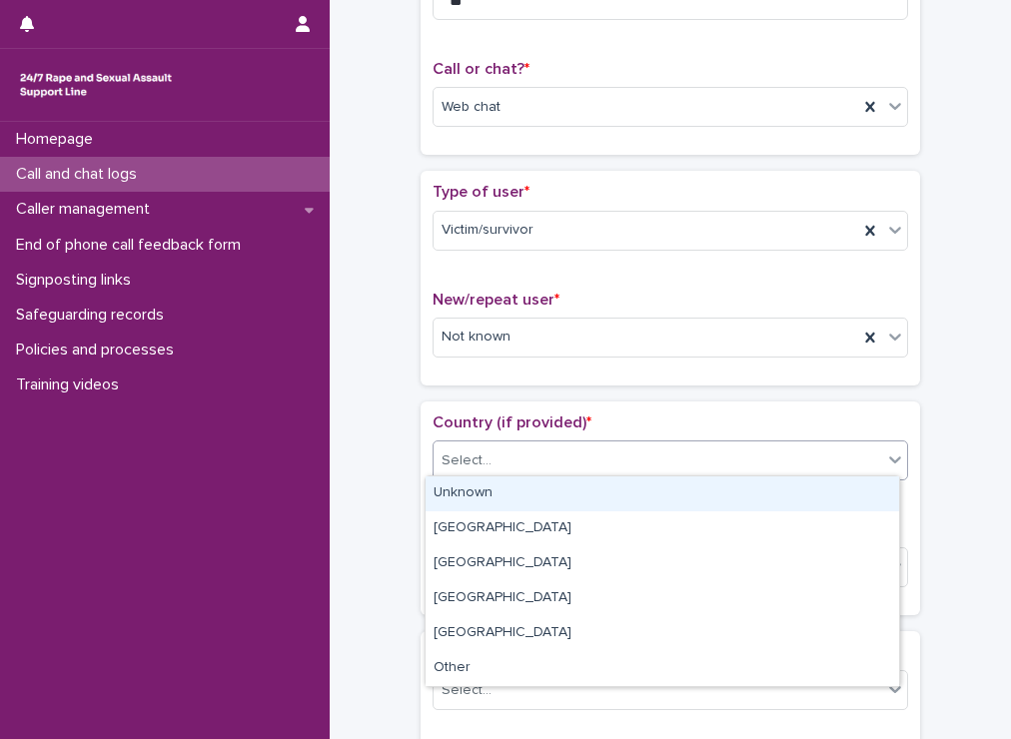
click at [505, 462] on div "Select..." at bounding box center [657, 460] width 448 height 33
click at [495, 499] on div "Unknown" at bounding box center [662, 493] width 473 height 35
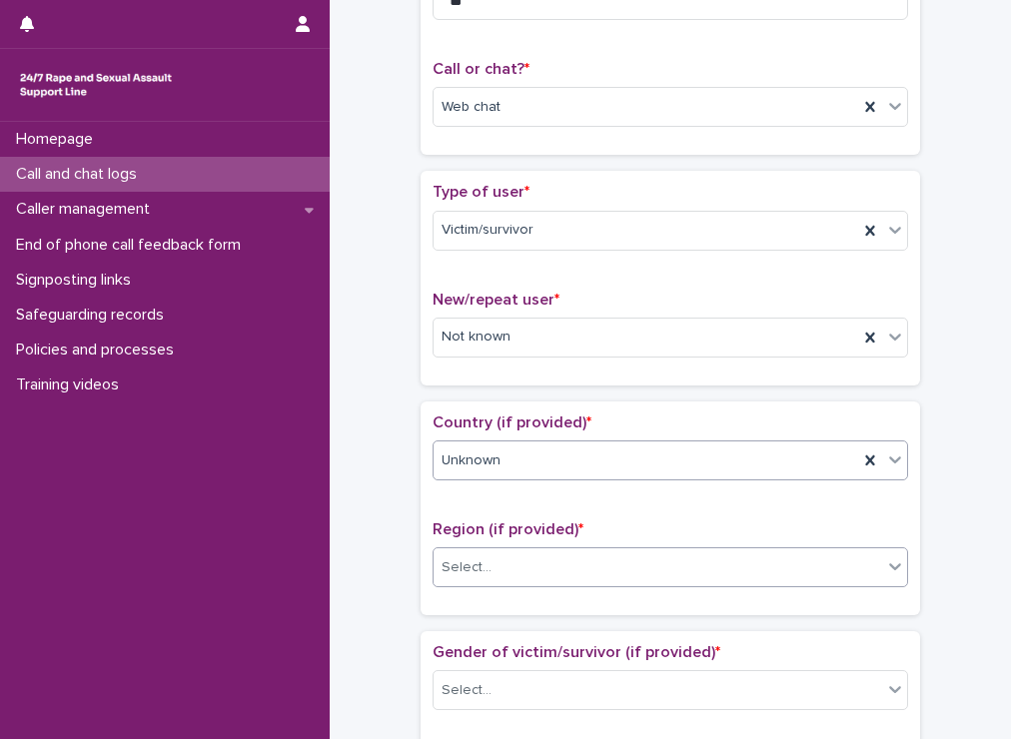
click at [483, 575] on div "Select..." at bounding box center [657, 567] width 448 height 33
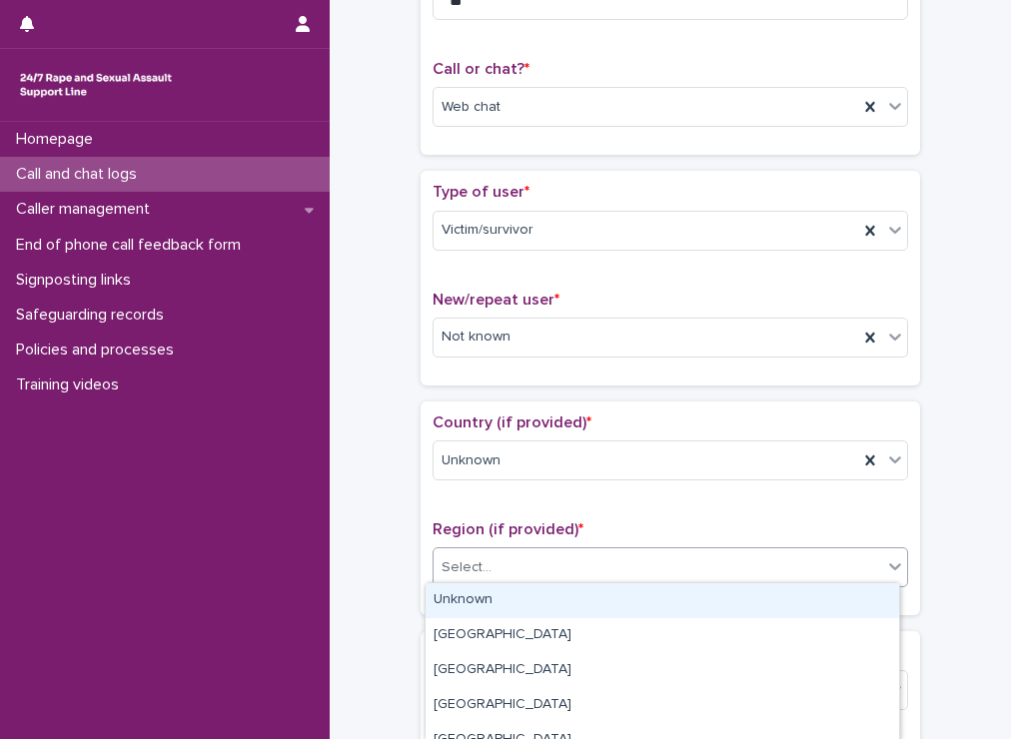
click at [482, 591] on div "Unknown" at bounding box center [662, 600] width 473 height 35
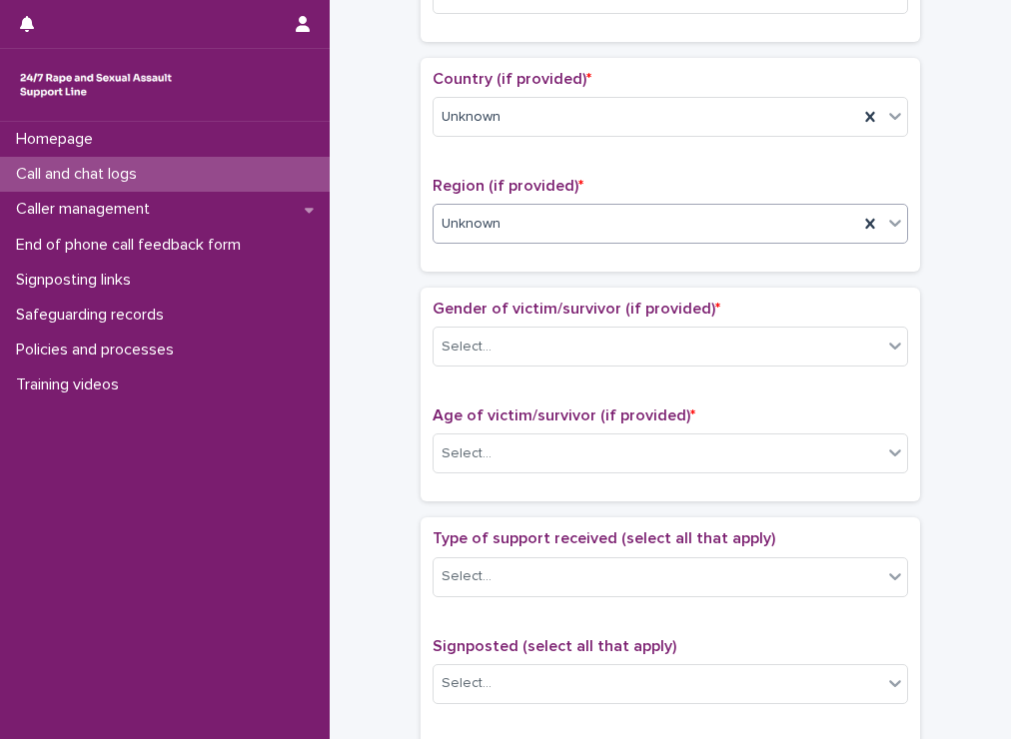
scroll to position [651, 0]
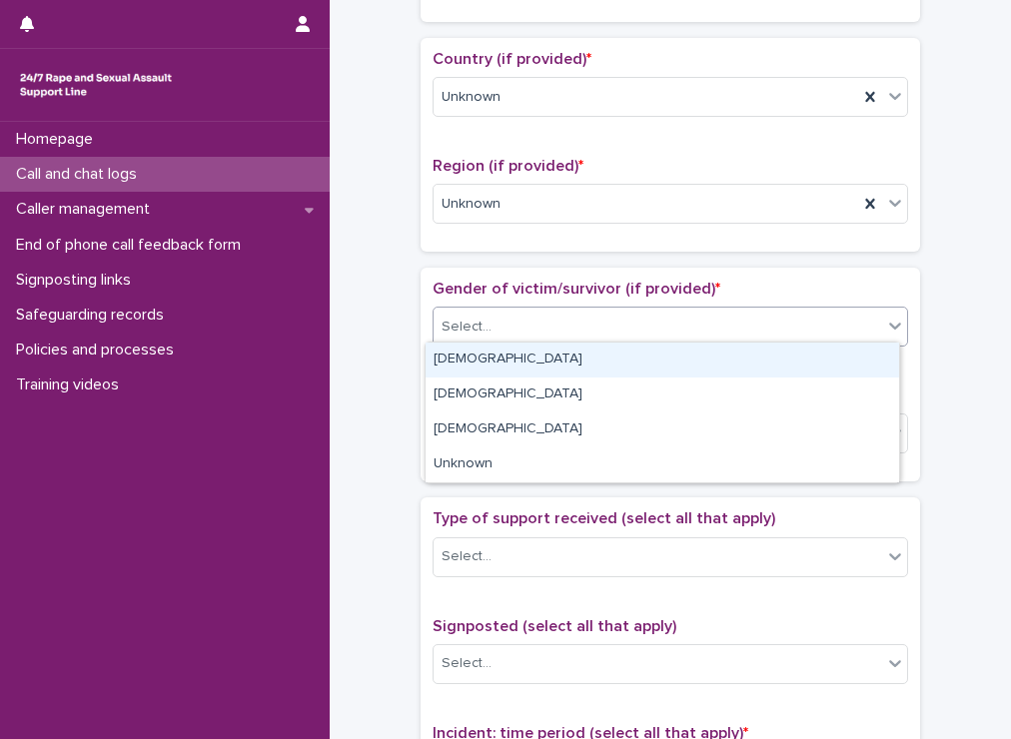
click at [494, 331] on div "Select..." at bounding box center [657, 327] width 448 height 33
click at [483, 351] on div "[DEMOGRAPHIC_DATA]" at bounding box center [662, 360] width 473 height 35
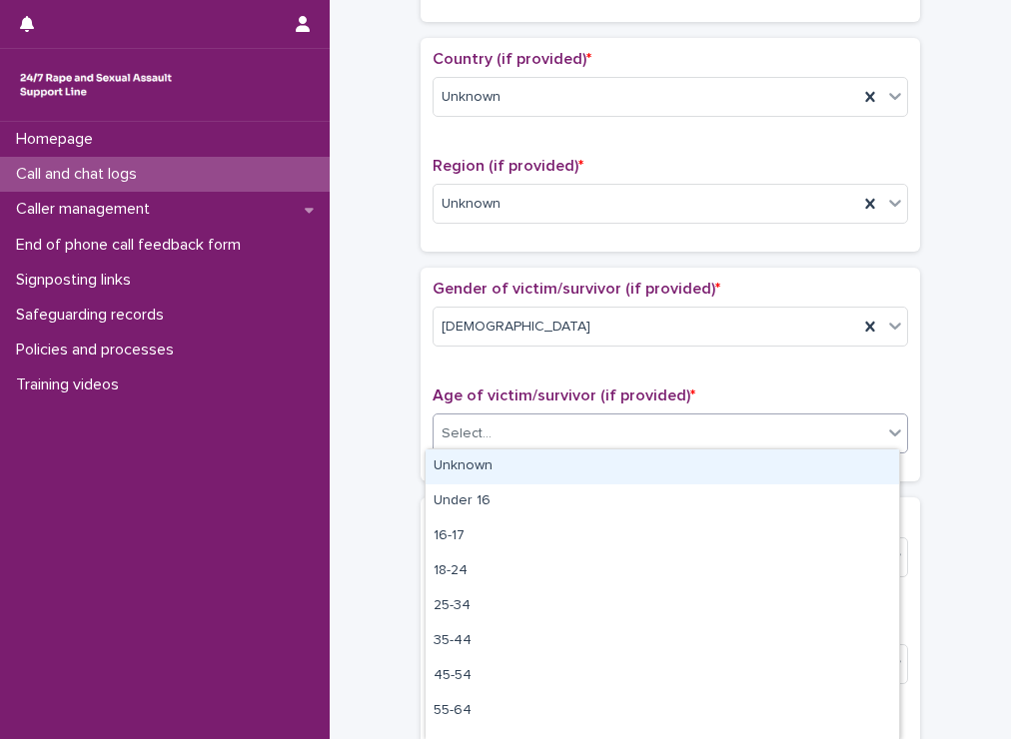
click at [491, 431] on div "Select..." at bounding box center [657, 434] width 448 height 33
click at [489, 459] on div "Unknown" at bounding box center [662, 466] width 473 height 35
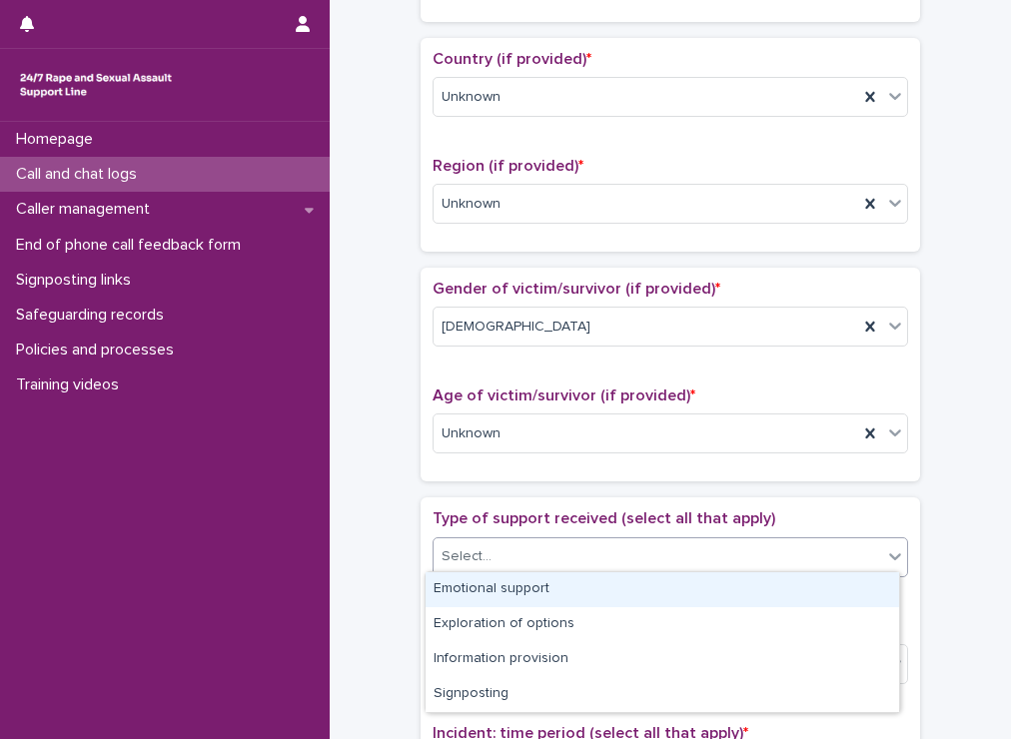
click at [493, 542] on div "Select..." at bounding box center [657, 556] width 448 height 33
click at [493, 585] on div "Emotional support" at bounding box center [662, 589] width 473 height 35
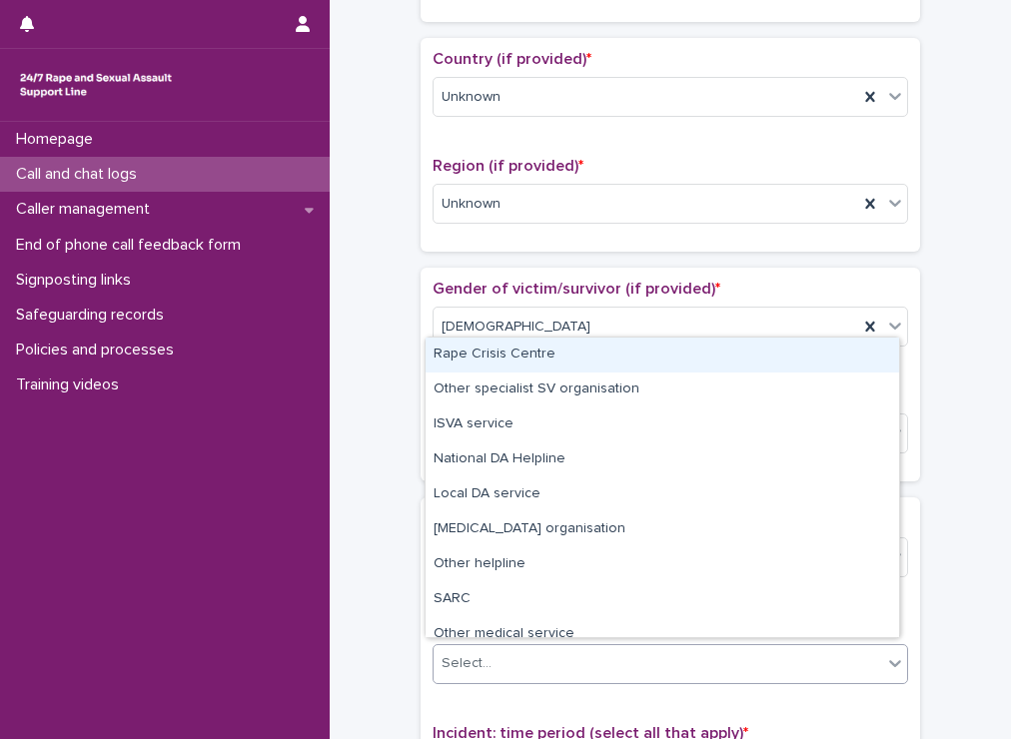
click at [511, 658] on div "Select..." at bounding box center [657, 663] width 448 height 33
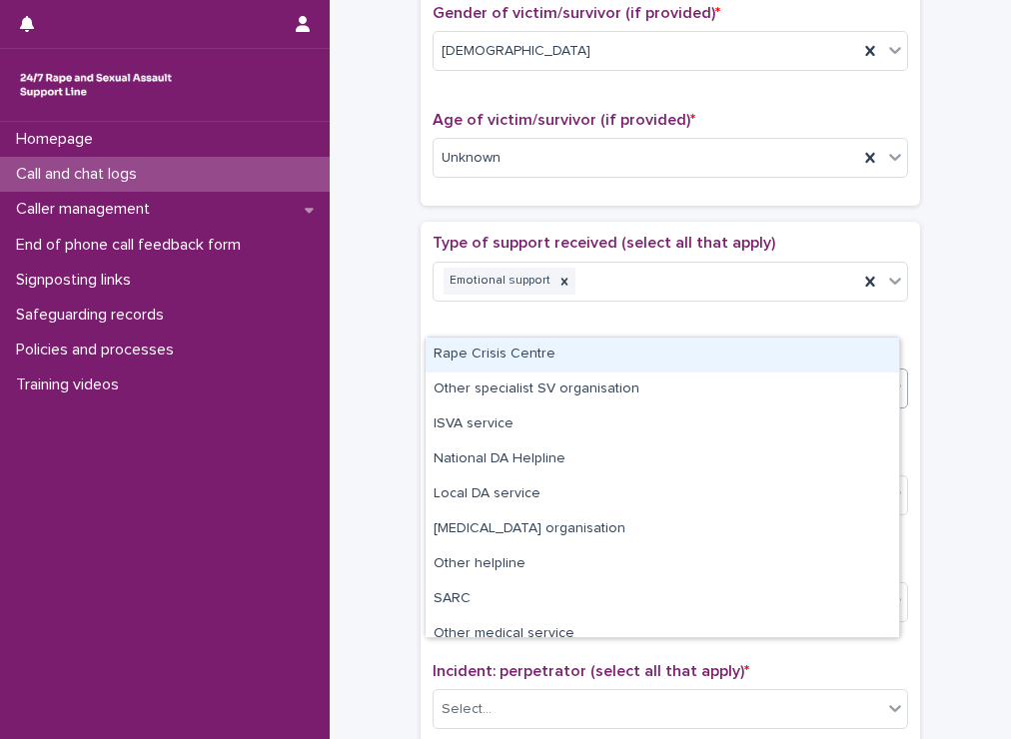
scroll to position [931, 0]
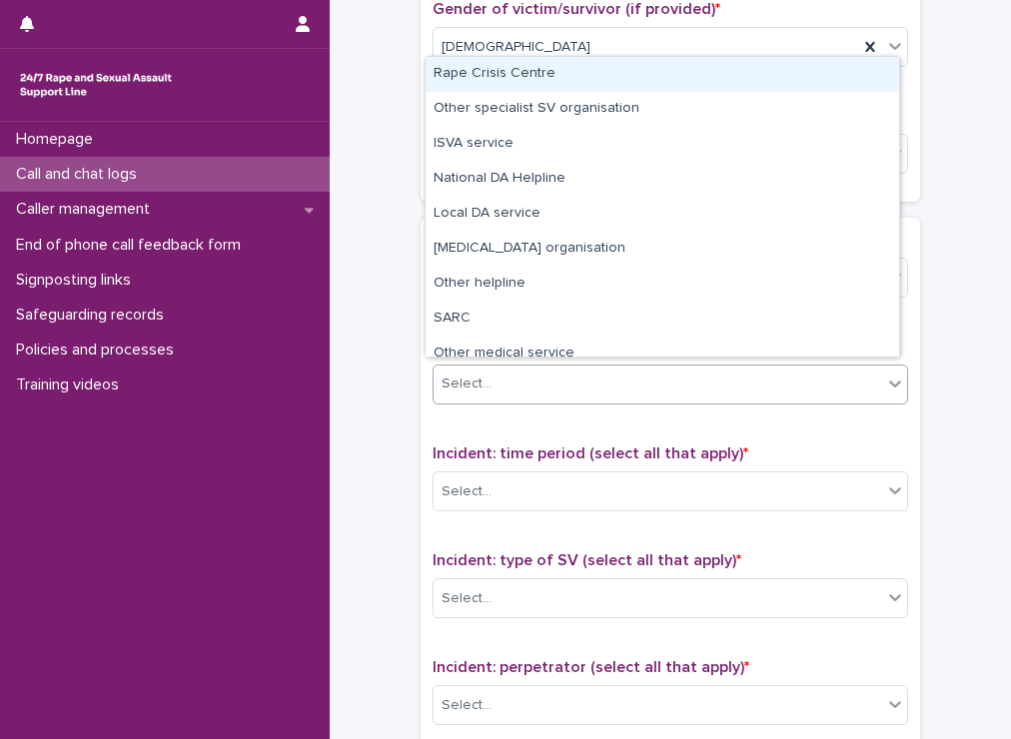
click at [518, 79] on div "Rape Crisis Centre" at bounding box center [662, 74] width 473 height 35
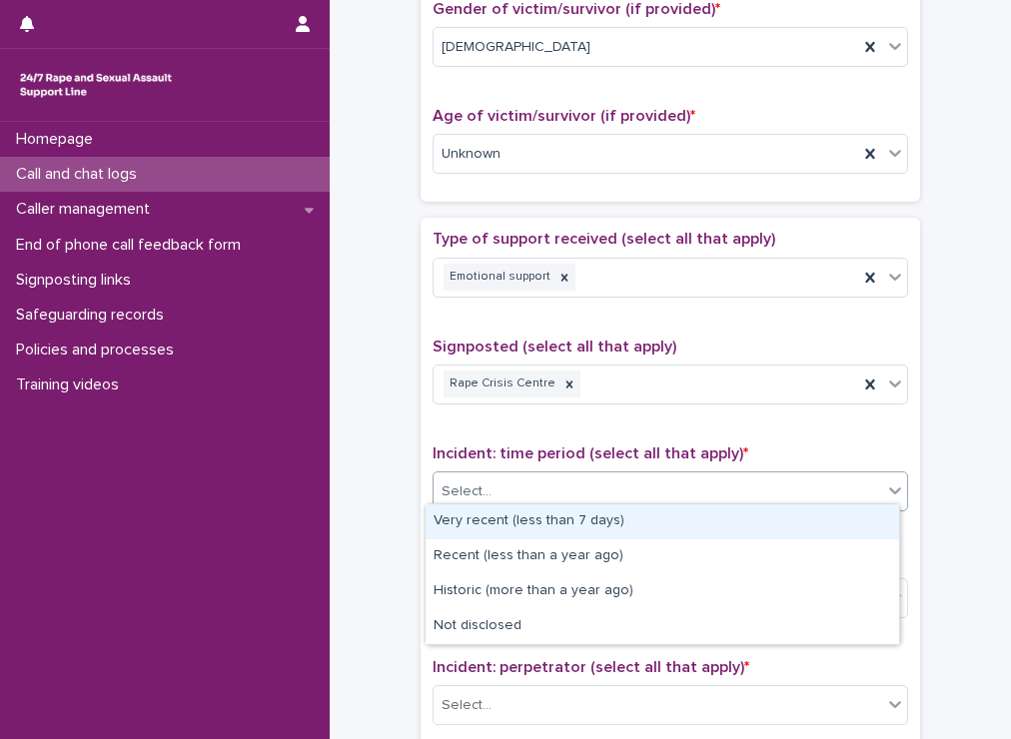
click at [571, 478] on div "Select..." at bounding box center [657, 491] width 448 height 33
click at [539, 526] on div "Very recent (less than 7 days)" at bounding box center [662, 521] width 473 height 35
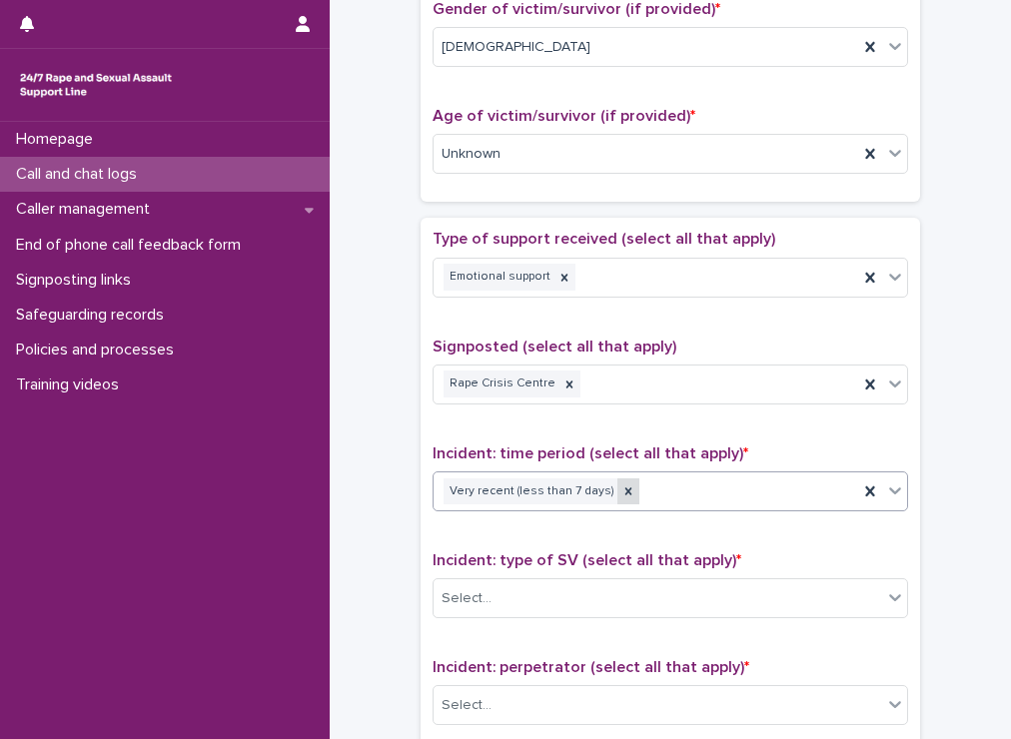
click at [621, 484] on icon at bounding box center [628, 491] width 14 height 14
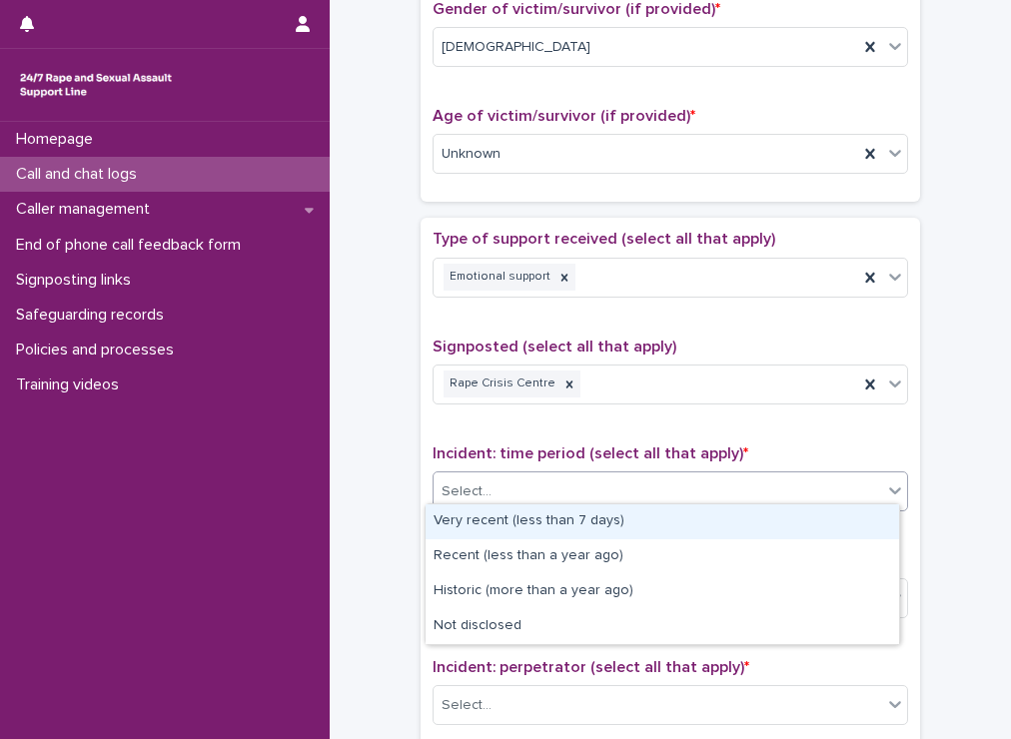
click at [606, 479] on div "Select..." at bounding box center [657, 491] width 448 height 33
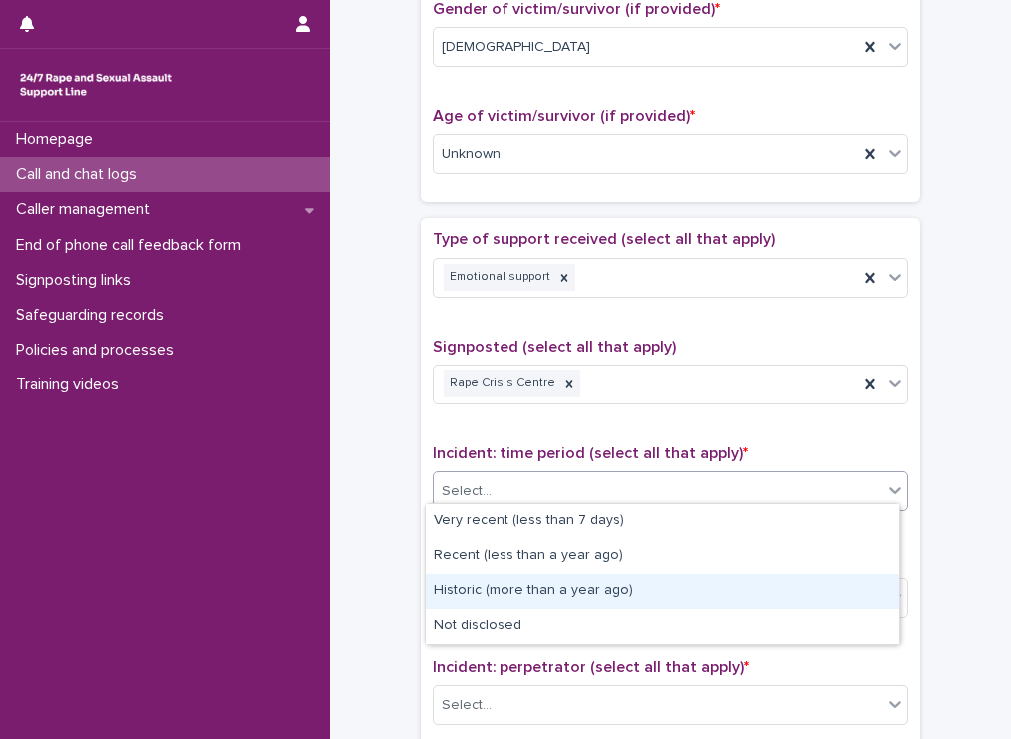
click at [549, 601] on div "Historic (more than a year ago)" at bounding box center [662, 591] width 473 height 35
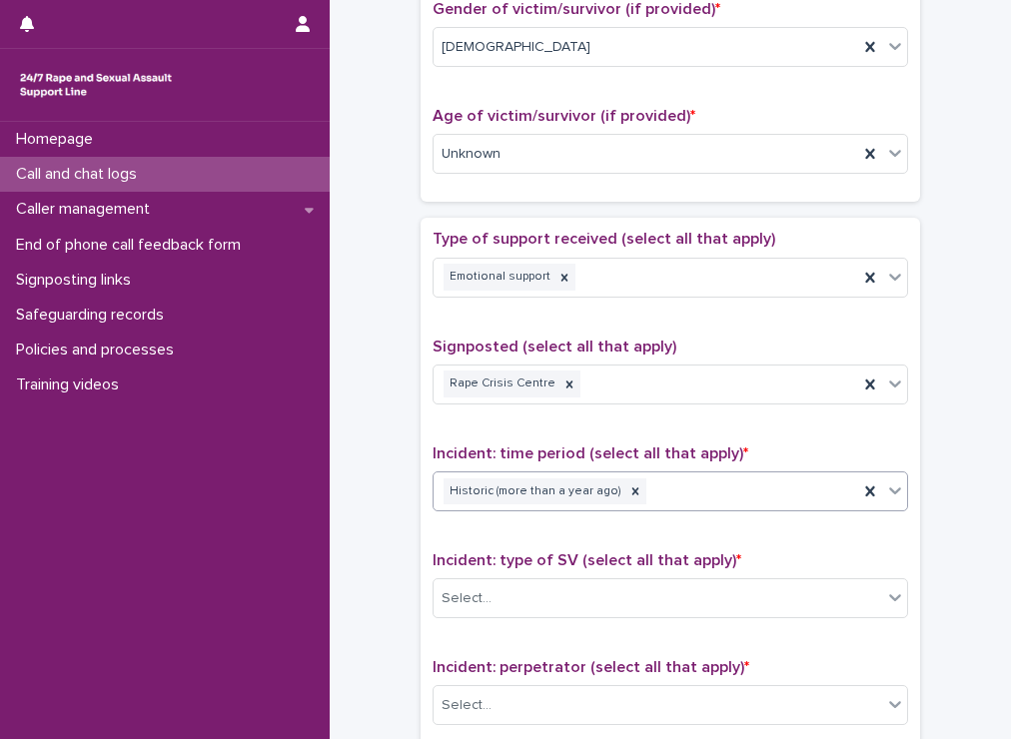
click at [549, 601] on div "Select..." at bounding box center [657, 598] width 448 height 33
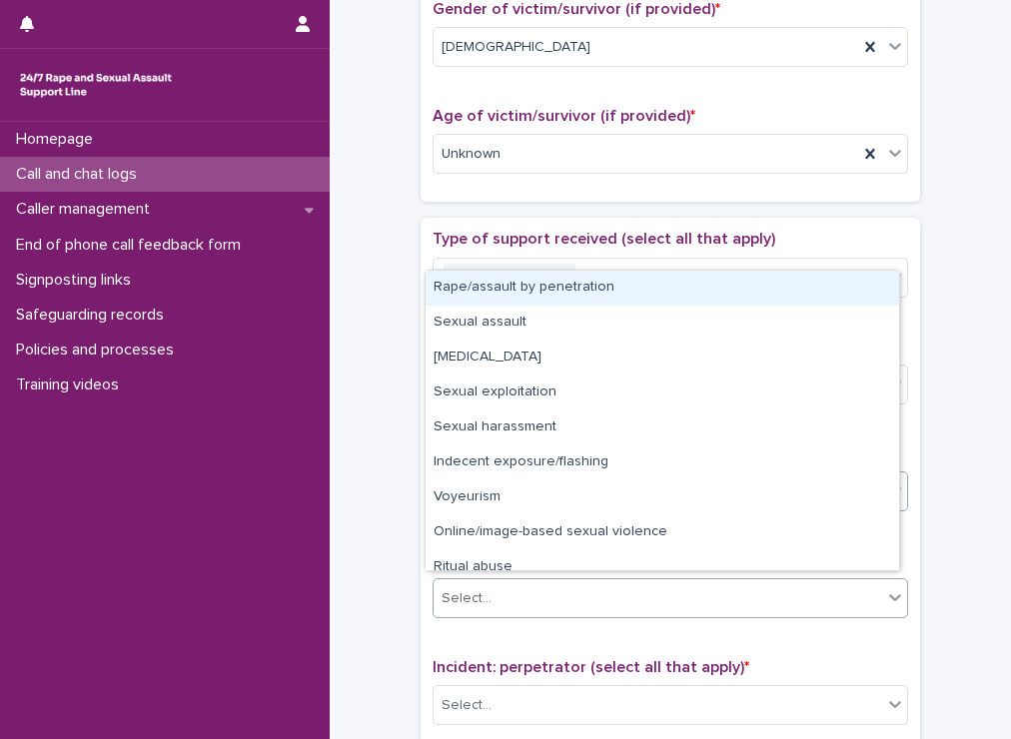
click at [516, 293] on div "Rape/assault by penetration" at bounding box center [662, 288] width 473 height 35
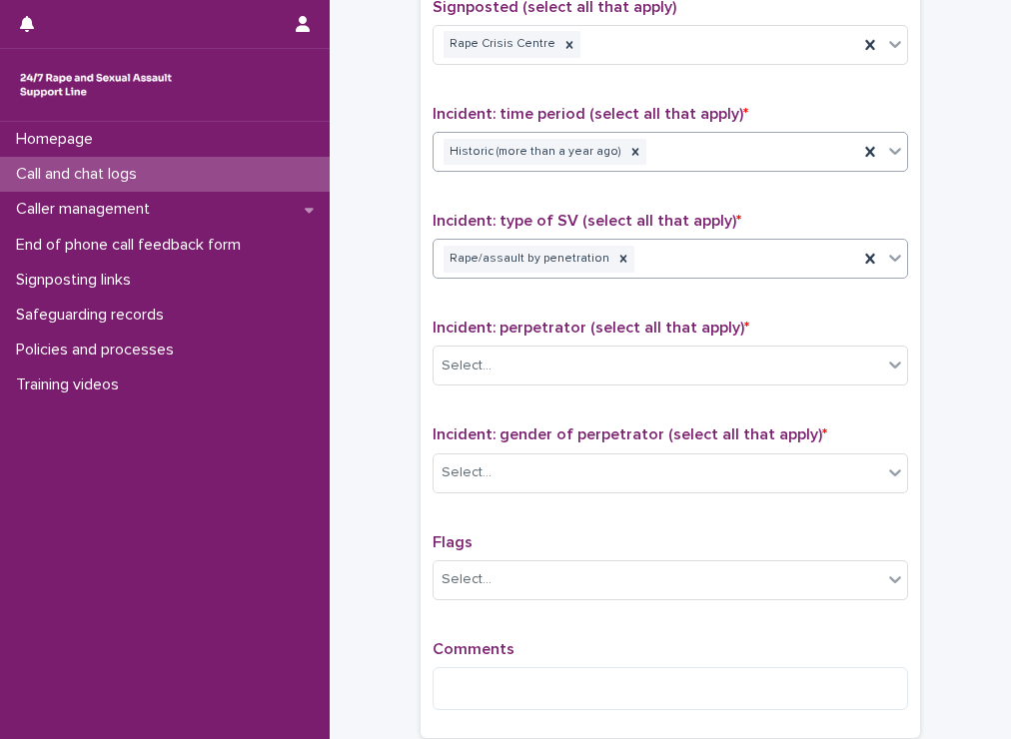
scroll to position [1312, 0]
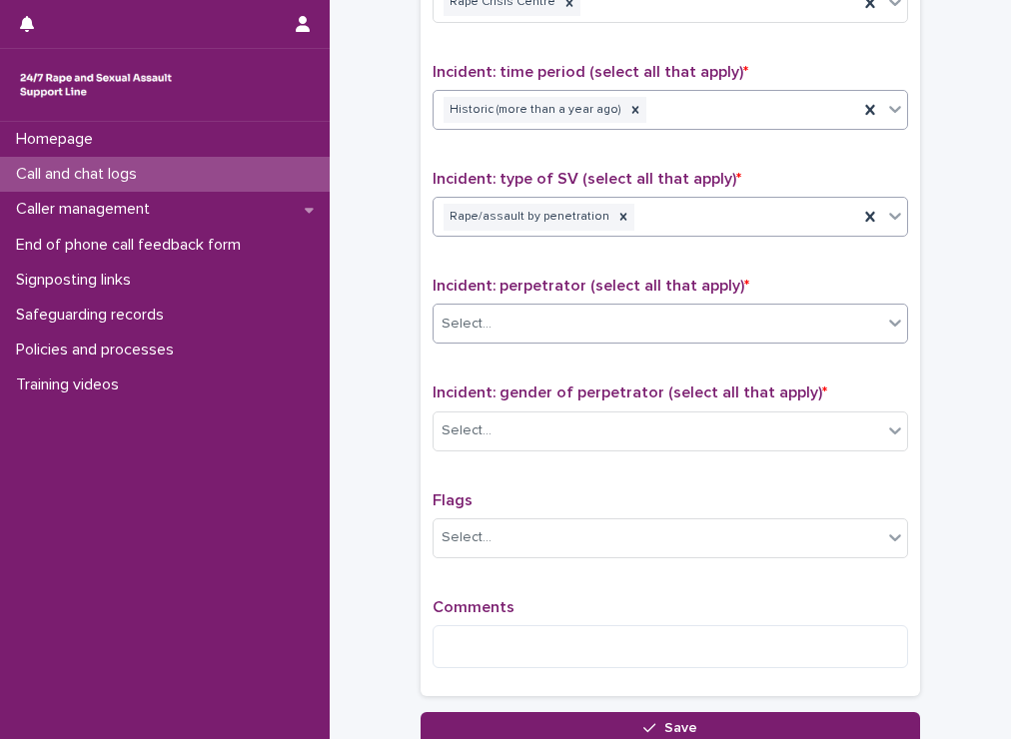
click at [642, 308] on div "Select..." at bounding box center [657, 324] width 448 height 33
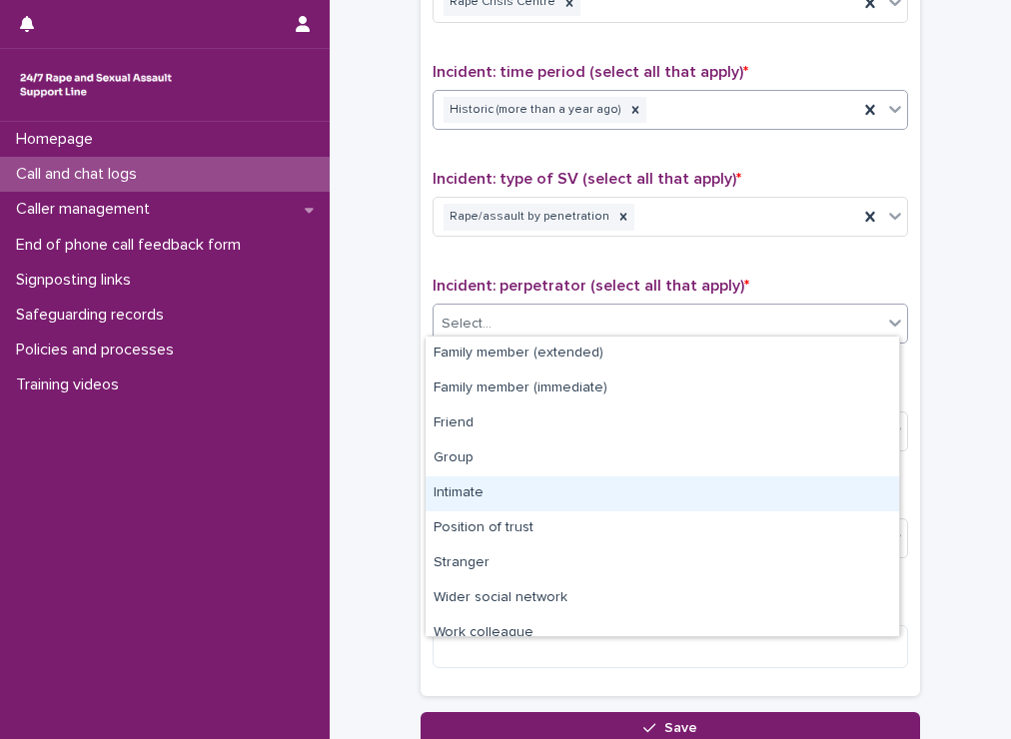
drag, startPoint x: 565, startPoint y: 474, endPoint x: 560, endPoint y: 499, distance: 25.5
click at [560, 499] on div "Intimate" at bounding box center [662, 493] width 473 height 35
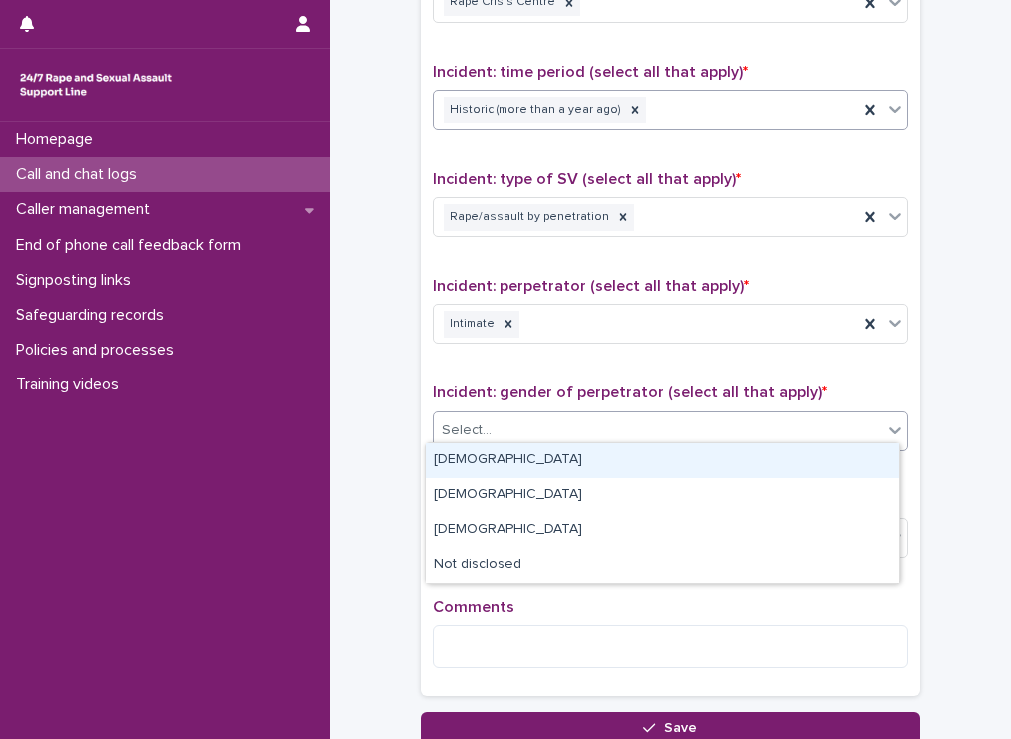
click at [552, 412] on div "Select..." at bounding box center [669, 432] width 475 height 40
click at [497, 469] on div "[DEMOGRAPHIC_DATA]" at bounding box center [662, 460] width 473 height 35
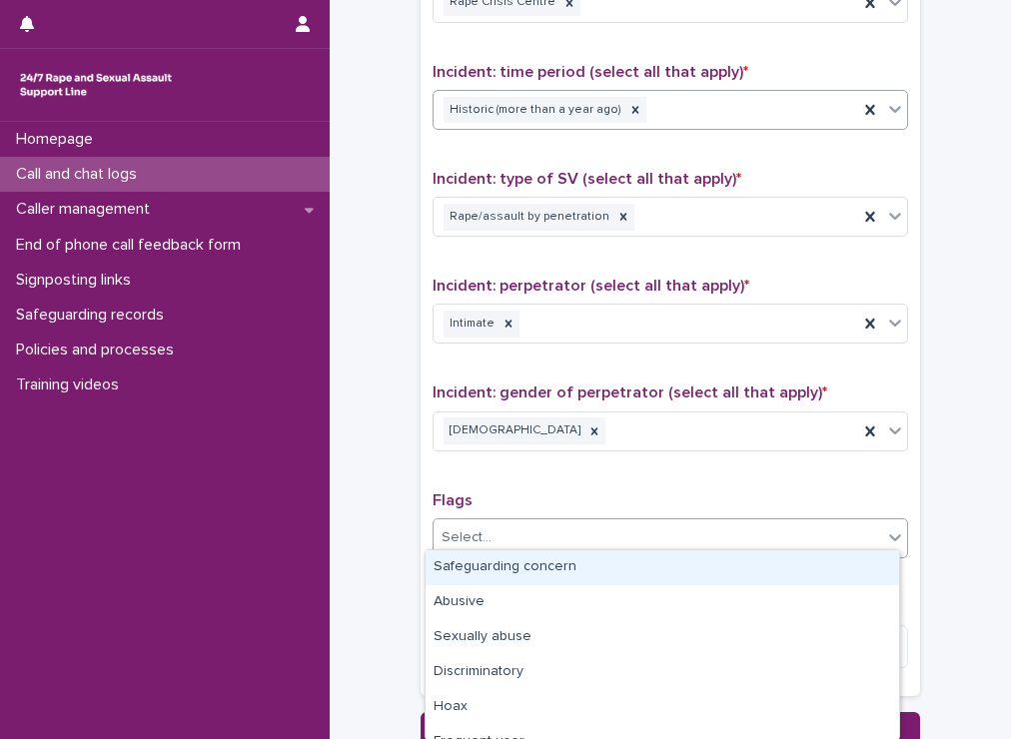
click at [491, 532] on div "Select..." at bounding box center [657, 537] width 448 height 33
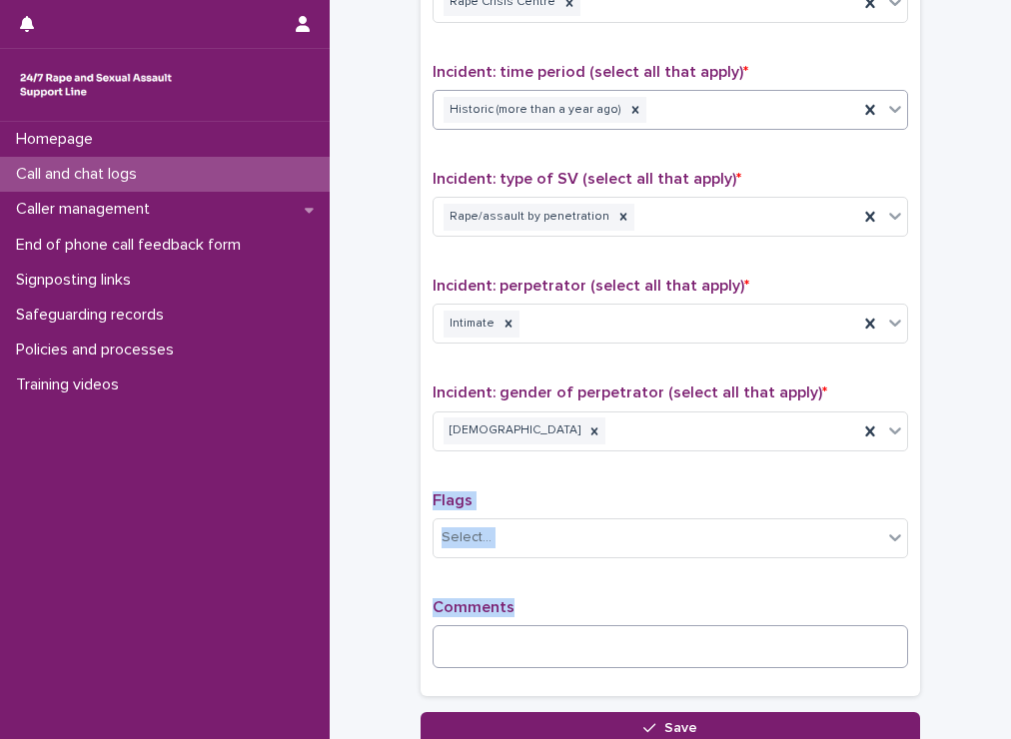
drag, startPoint x: 557, startPoint y: 451, endPoint x: 483, endPoint y: 629, distance: 192.5
click at [483, 629] on div "Type of support received (select all that apply) Emotional support Signposted (…" at bounding box center [669, 265] width 475 height 835
click at [483, 629] on textarea at bounding box center [669, 646] width 475 height 43
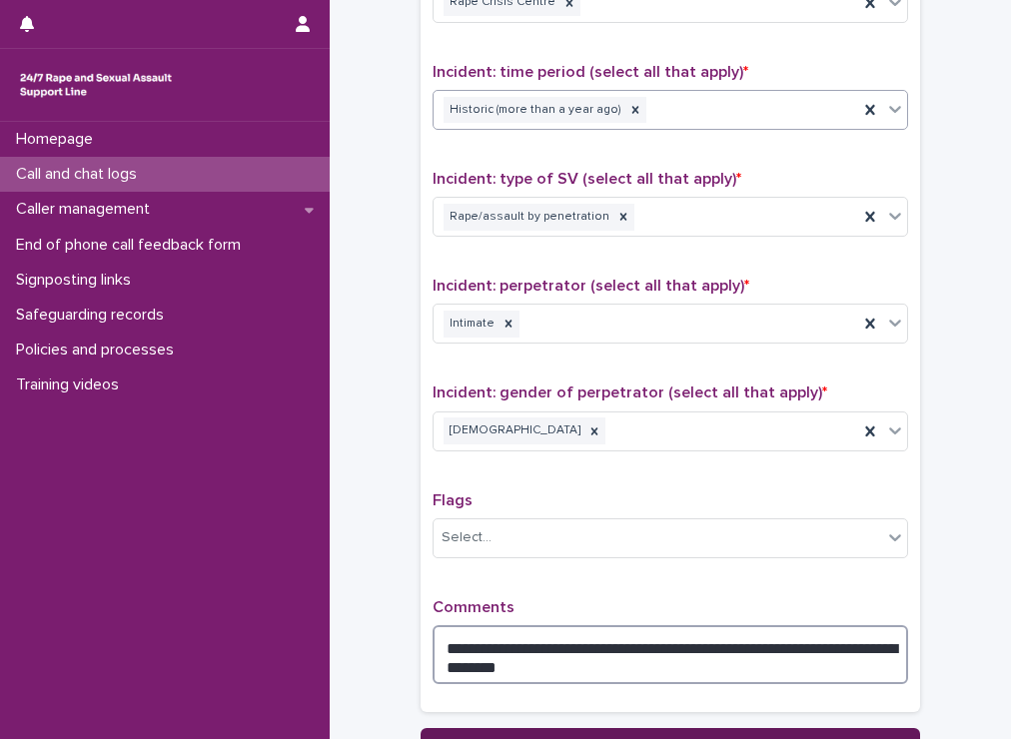
type textarea "**********"
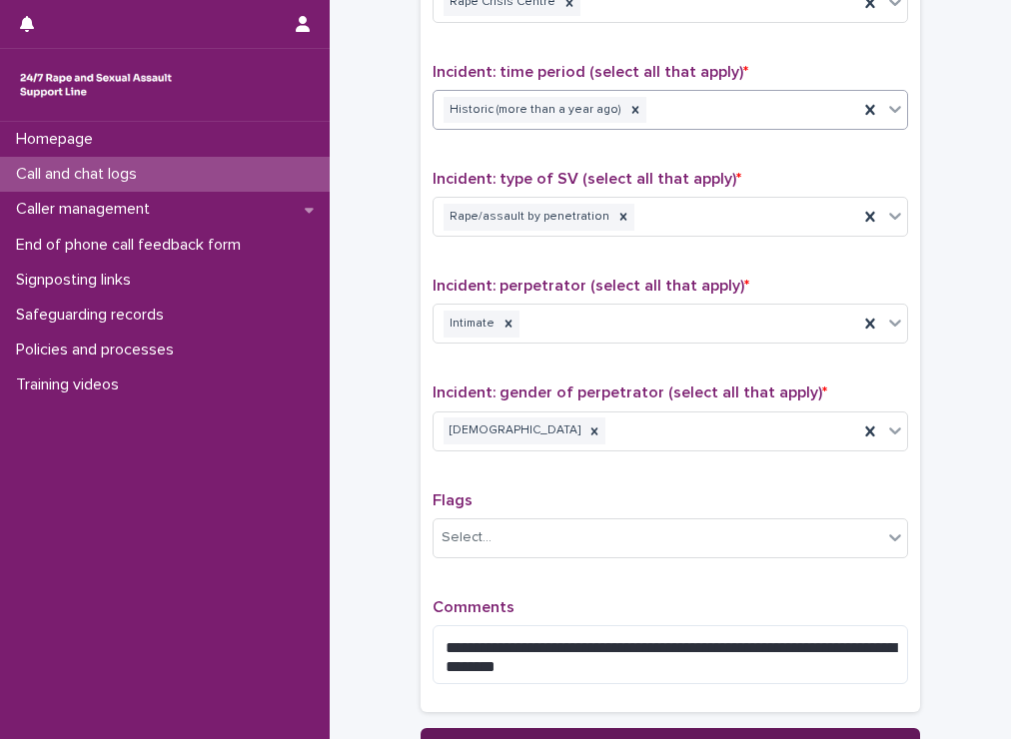
click at [616, 728] on button "Save" at bounding box center [670, 744] width 499 height 32
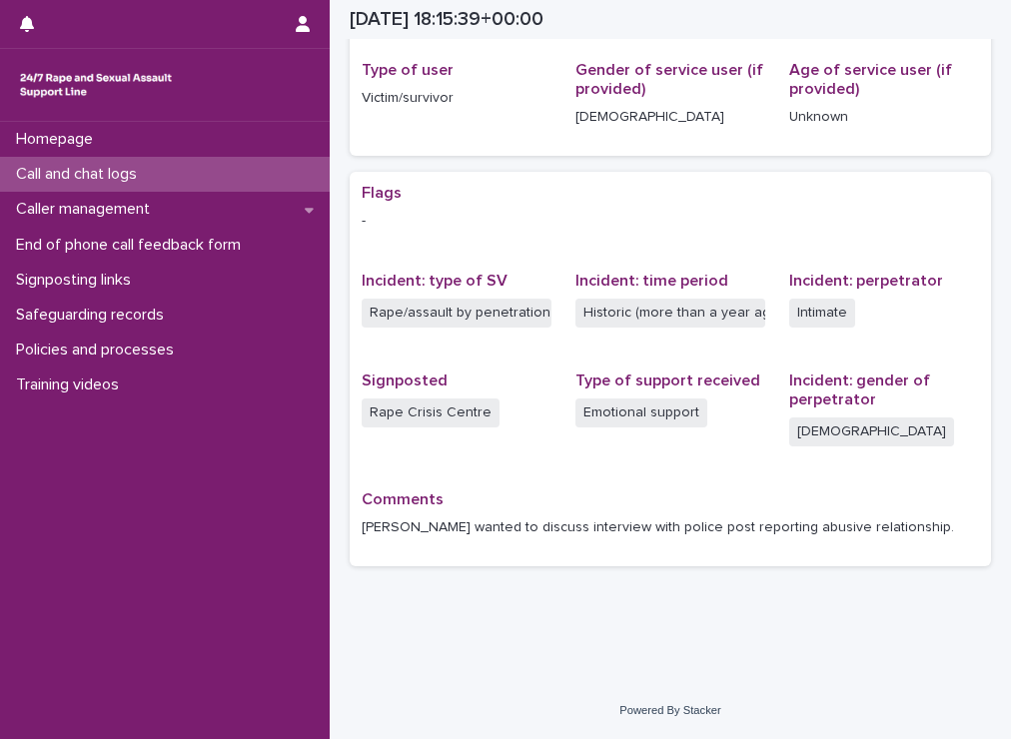
scroll to position [282, 0]
